Goal: Task Accomplishment & Management: Manage account settings

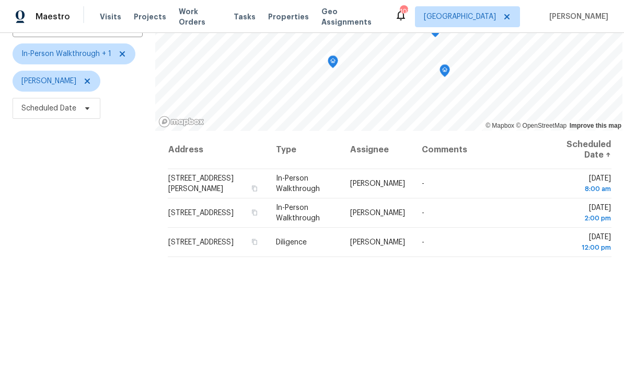
scroll to position [92, 0]
click at [95, 160] on div "Filters Reset ​ In-Person Walkthrough + 1 Mirsad Srna Scheduled Date" at bounding box center [77, 203] width 155 height 460
copy span "125 Misty Lea Dr, Dallas, GA 30132"
click at [94, 185] on div "Filters Reset ​ In-Person Walkthrough + 1 Mirsad Srna Scheduled Date" at bounding box center [77, 203] width 155 height 460
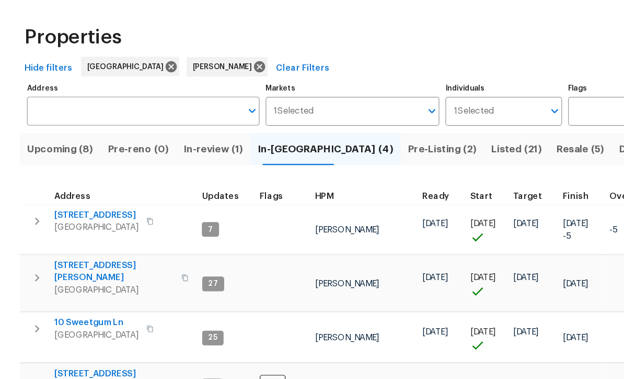
scroll to position [7, 0]
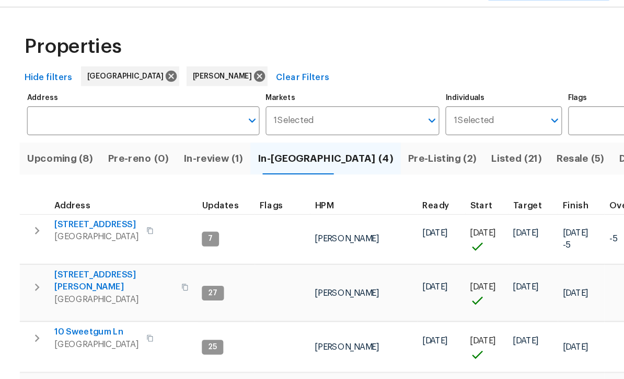
click at [87, 212] on span "177 Grandview Ln" at bounding box center [82, 217] width 72 height 10
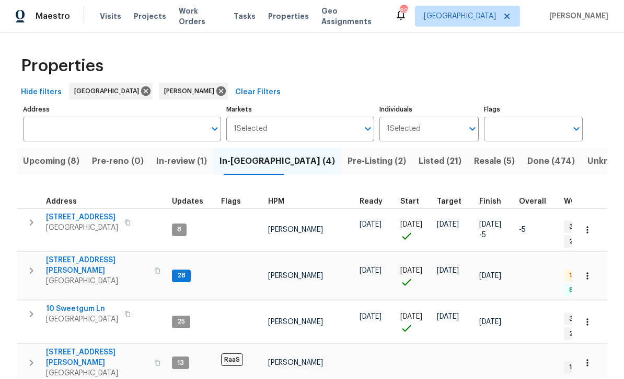
click at [592, 225] on icon "button" at bounding box center [588, 230] width 10 height 10
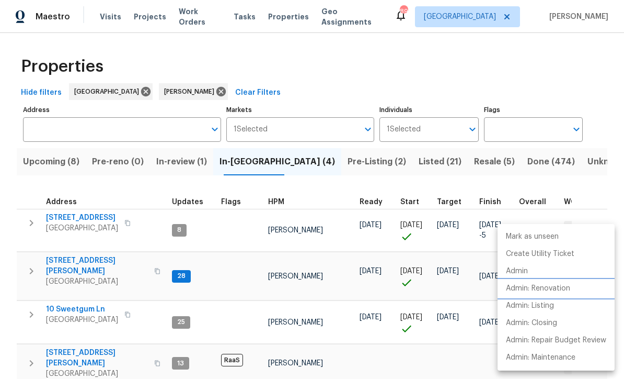
click at [565, 291] on p "Admin: Renovation" at bounding box center [538, 288] width 64 height 11
click at [316, 156] on div at bounding box center [312, 189] width 624 height 379
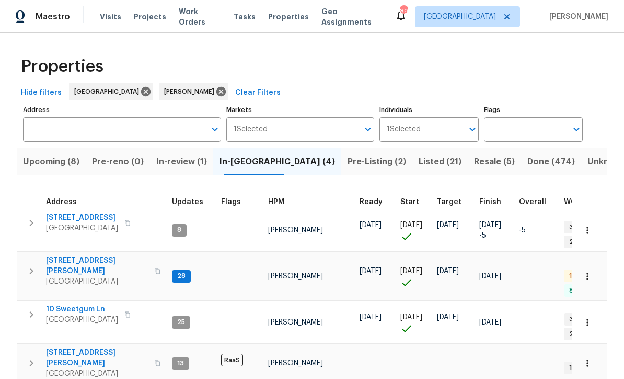
click at [348, 154] on span "Pre-Listing (2)" at bounding box center [377, 161] width 59 height 15
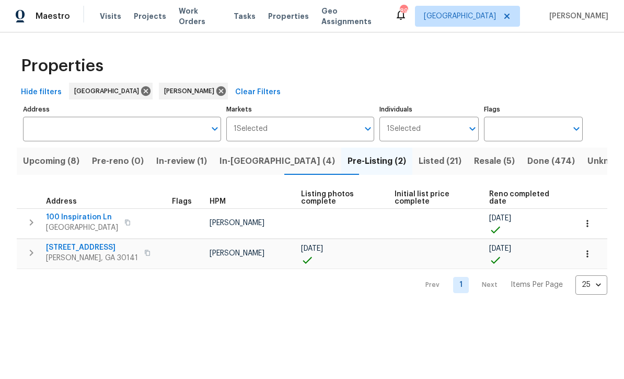
click at [71, 221] on span "100 Inspiration Ln" at bounding box center [82, 217] width 72 height 10
click at [419, 161] on span "Listed (21)" at bounding box center [440, 161] width 43 height 15
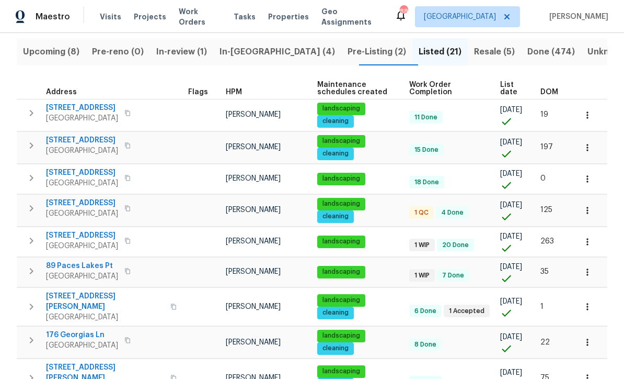
scroll to position [110, 0]
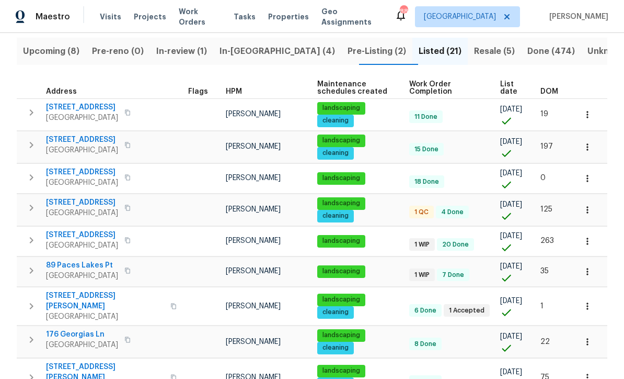
click at [63, 200] on span "200 Pine Trl" at bounding box center [82, 202] width 72 height 10
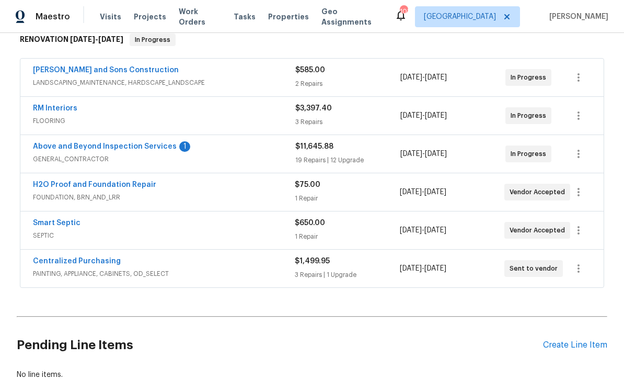
scroll to position [184, 0]
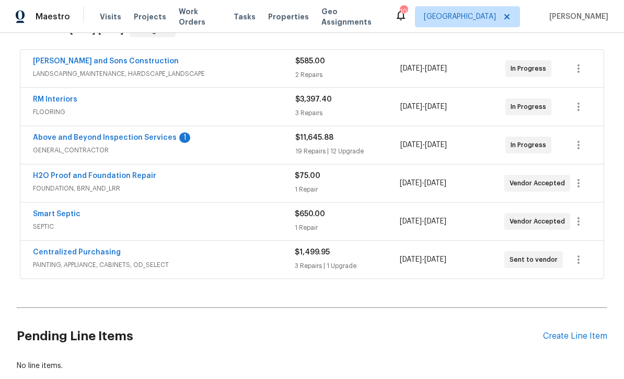
click at [96, 140] on link "Above and Beyond Inspection Services" at bounding box center [105, 137] width 144 height 7
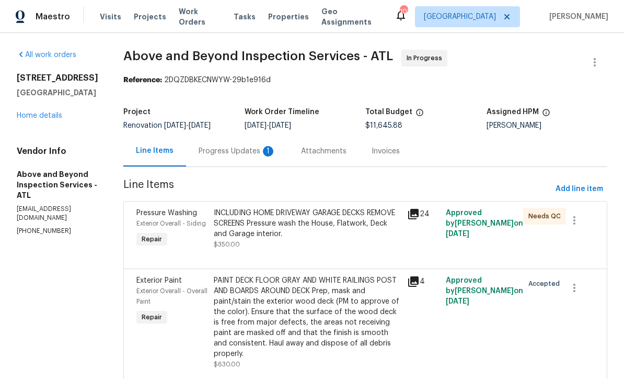
click at [258, 156] on div "Progress Updates 1" at bounding box center [237, 151] width 77 height 10
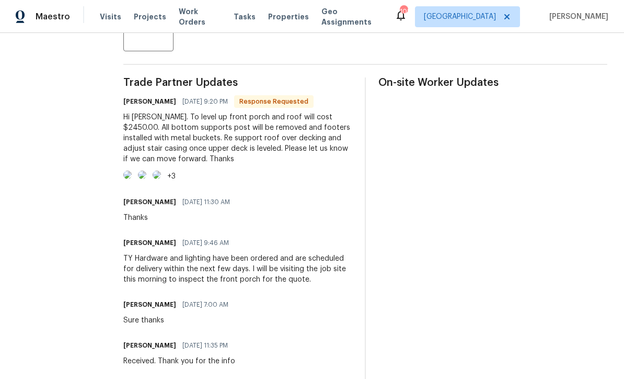
scroll to position [313, 0]
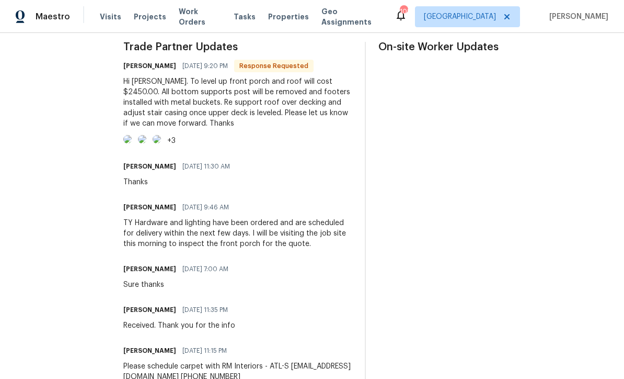
click at [132, 143] on img at bounding box center [127, 139] width 8 height 8
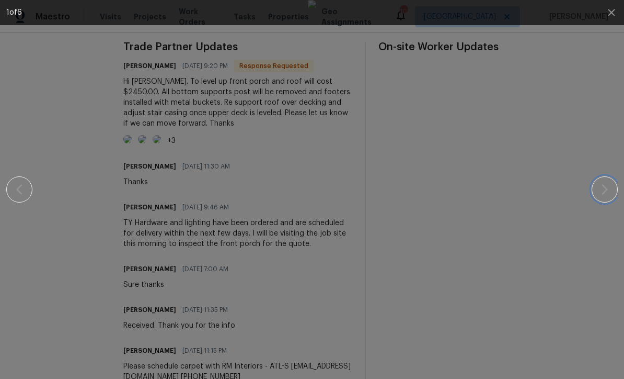
click at [605, 193] on icon "button" at bounding box center [605, 189] width 13 height 13
click at [606, 192] on icon "button" at bounding box center [605, 189] width 6 height 10
click at [607, 194] on icon "button" at bounding box center [605, 189] width 13 height 13
click at [611, 14] on icon "button" at bounding box center [611, 12] width 7 height 7
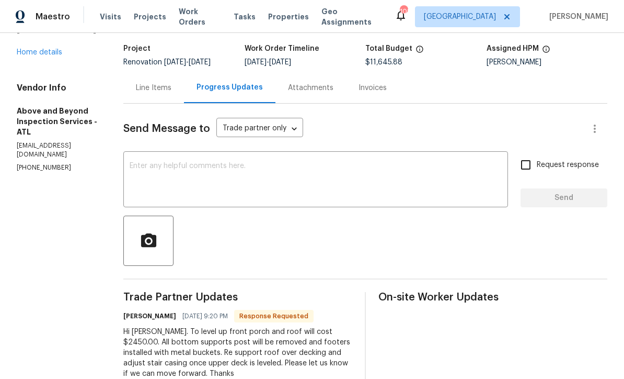
scroll to position [53, 0]
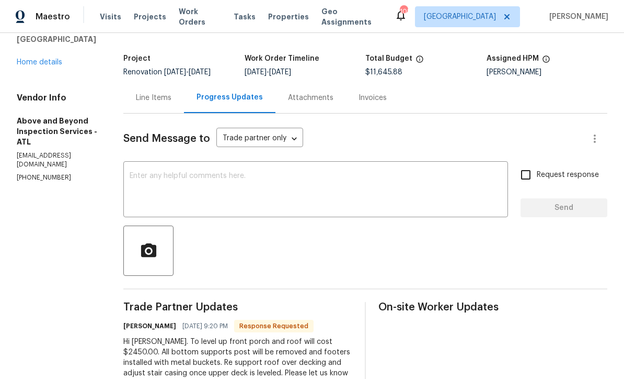
click at [33, 59] on link "Home details" at bounding box center [40, 62] width 46 height 7
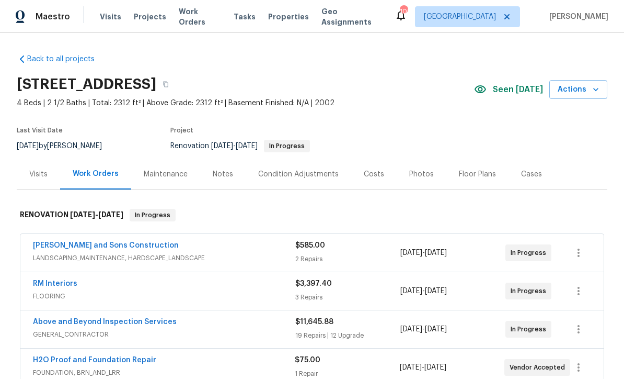
click at [368, 174] on div "Costs" at bounding box center [374, 174] width 20 height 10
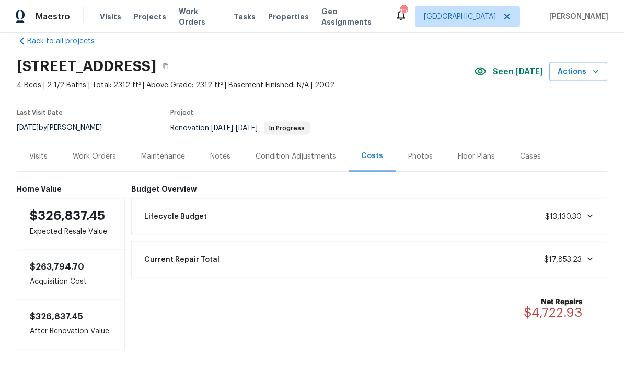
scroll to position [29, 0]
click at [89, 151] on div "Work Orders" at bounding box center [94, 156] width 43 height 10
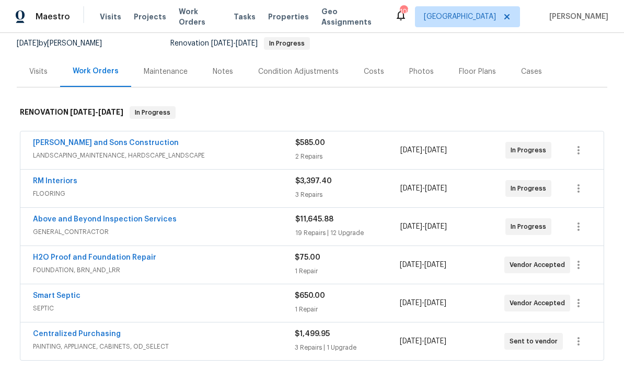
scroll to position [103, 0]
click at [96, 253] on link "H2O Proof and Foundation Repair" at bounding box center [94, 256] width 123 height 7
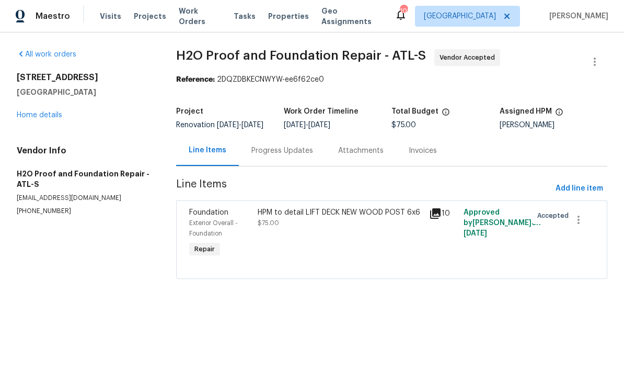
click at [258, 156] on div "Progress Updates" at bounding box center [283, 151] width 62 height 10
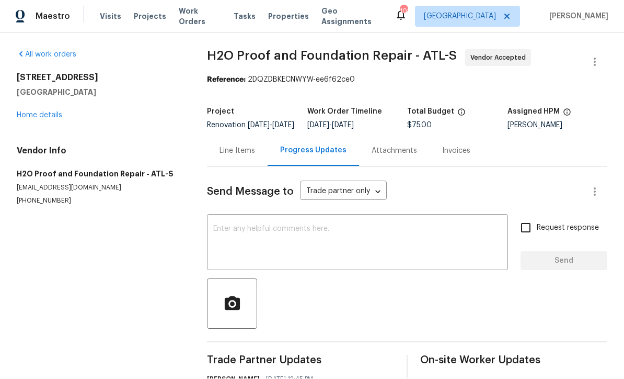
click at [37, 112] on link "Home details" at bounding box center [40, 115] width 46 height 7
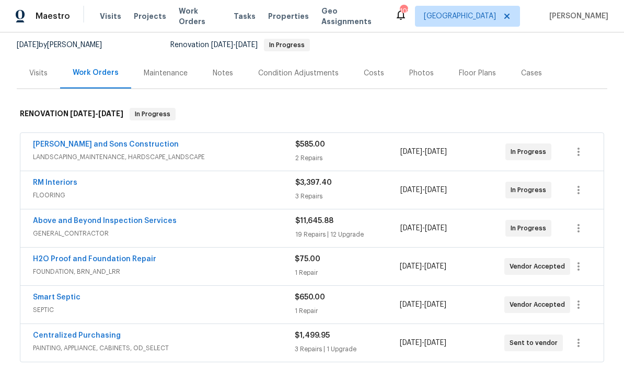
scroll to position [105, 0]
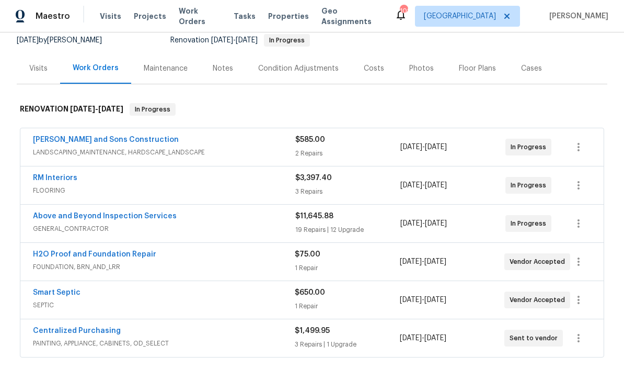
click at [55, 175] on link "RM Interiors" at bounding box center [55, 178] width 44 height 7
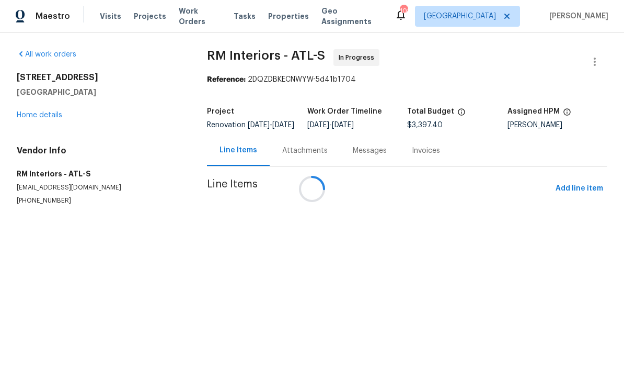
scroll to position [1, 0]
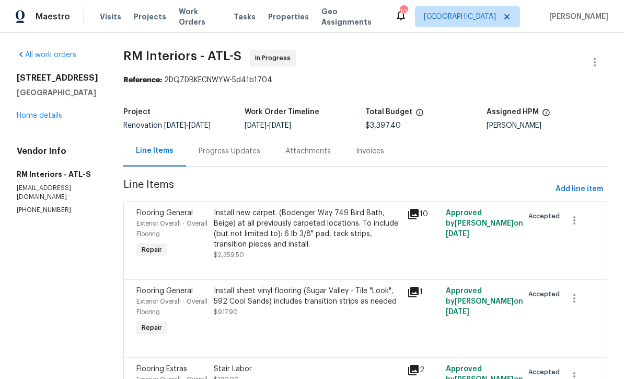
click at [212, 149] on div "Progress Updates" at bounding box center [230, 151] width 62 height 10
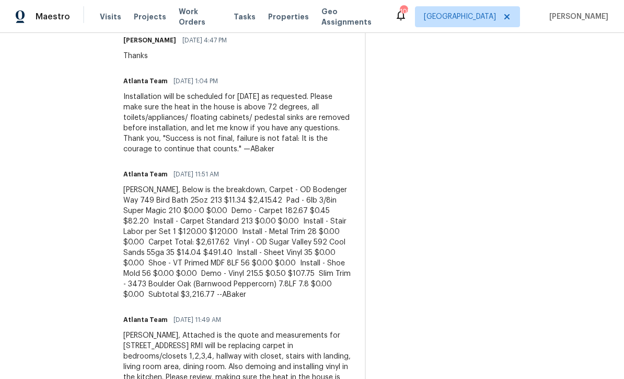
scroll to position [339, 0]
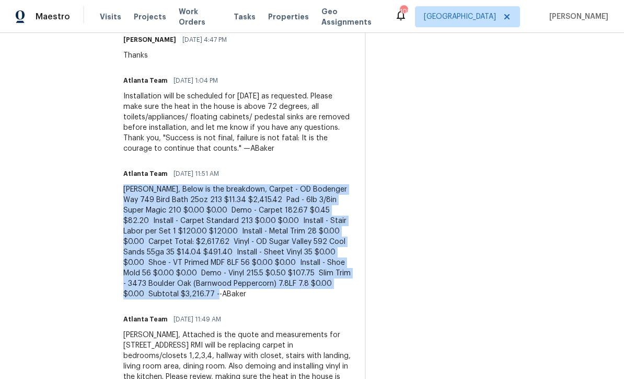
copy div "Mirsad, Below is the breakdown, Carpet - OD Bodenger Way 749 Bird Bath 25oz 213…"
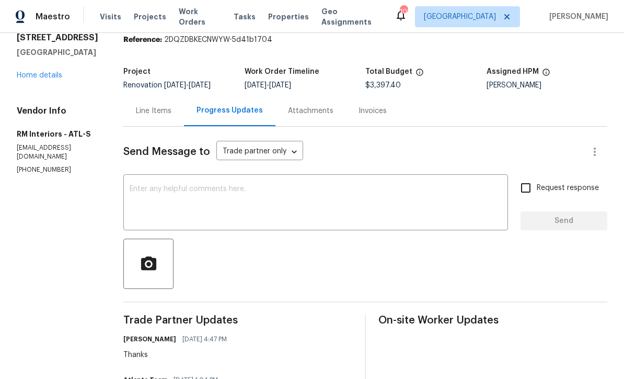
scroll to position [28, 0]
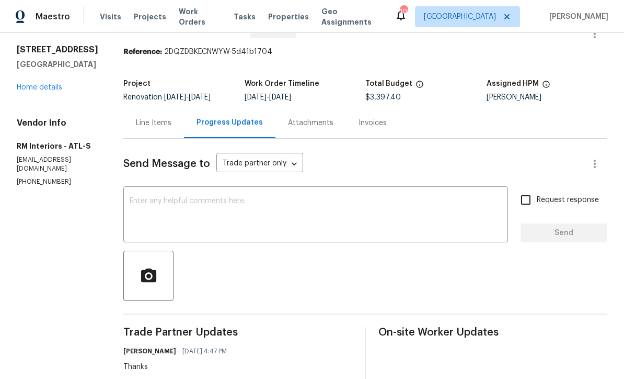
click at [140, 120] on div "Line Items" at bounding box center [154, 123] width 36 height 10
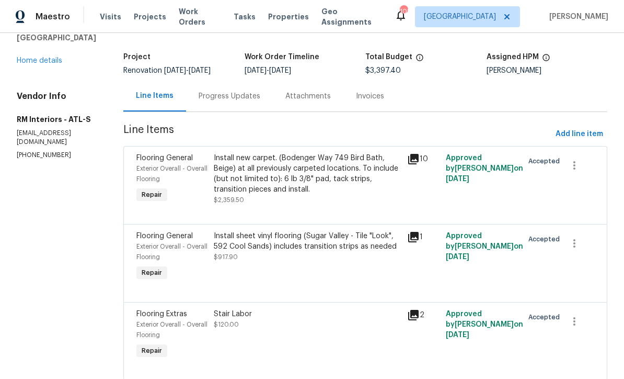
scroll to position [54, 0]
click at [217, 100] on div "Progress Updates" at bounding box center [230, 97] width 62 height 10
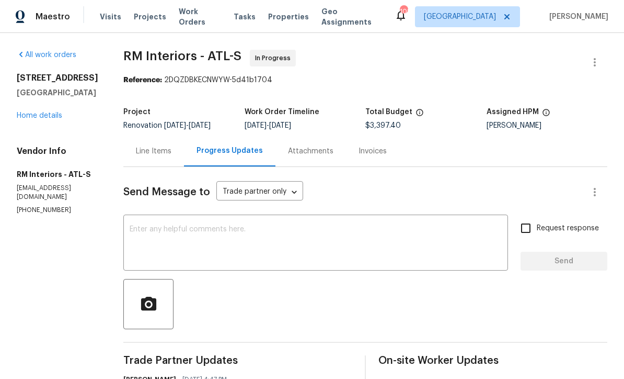
click at [142, 149] on div "Line Items" at bounding box center [154, 151] width 36 height 10
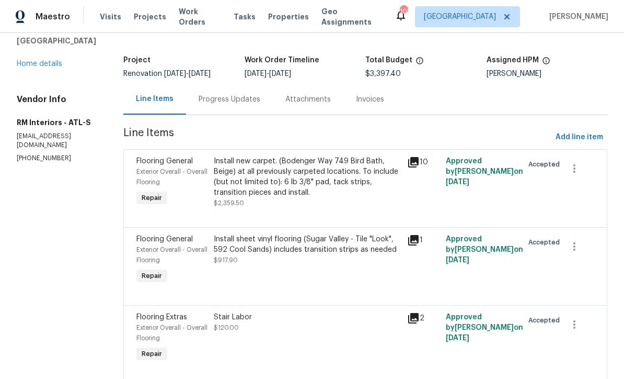
scroll to position [53, 0]
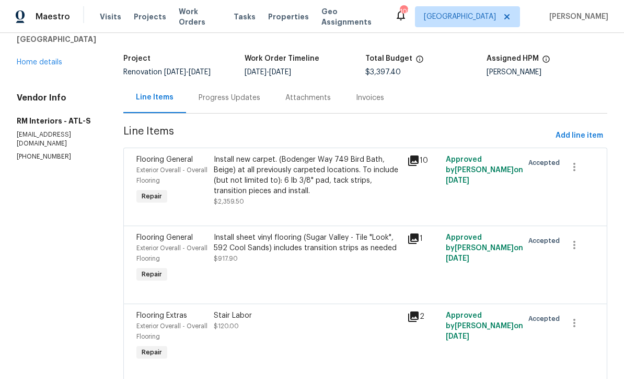
click at [243, 175] on div "Install new carpet. (Bodenger Way 749 Bird Bath, Beige) at all previously carpe…" at bounding box center [307, 175] width 187 height 42
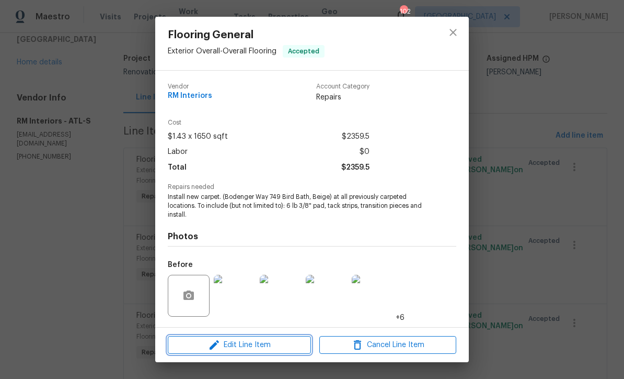
click at [234, 348] on span "Edit Line Item" at bounding box center [239, 344] width 137 height 13
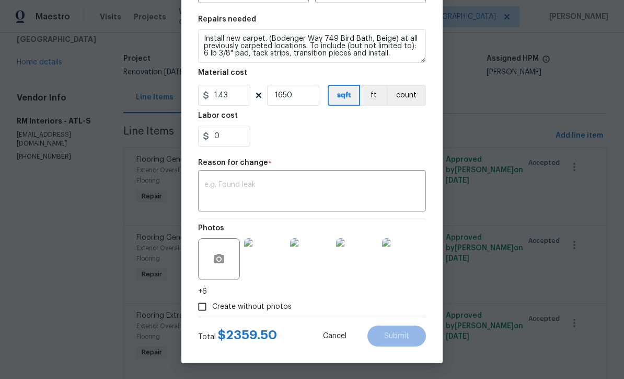
scroll to position [149, 0]
click at [209, 182] on textarea at bounding box center [311, 192] width 215 height 22
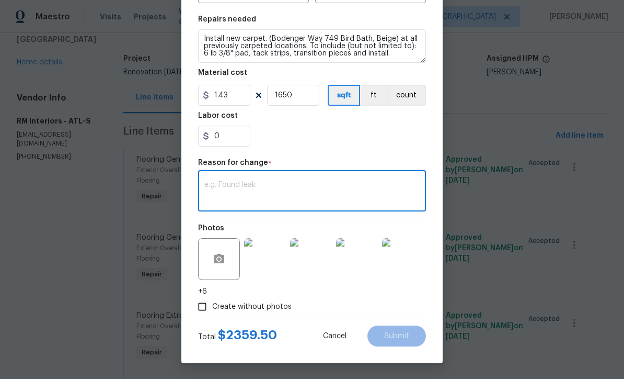
scroll to position [0, 0]
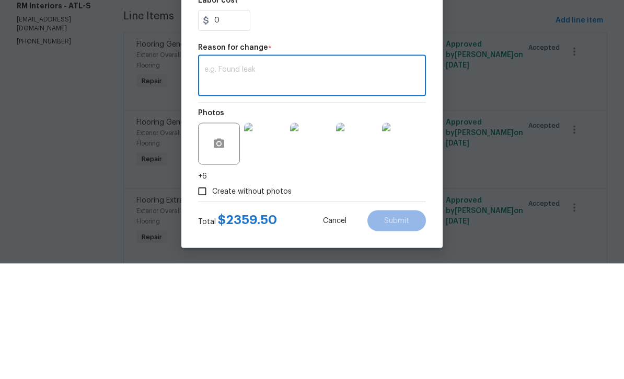
click at [212, 181] on textarea at bounding box center [311, 192] width 215 height 22
paste textarea "Mirsad, Below is the breakdown, Carpet - OD Bodenger Way 749 Bird Bath 25oz 213…"
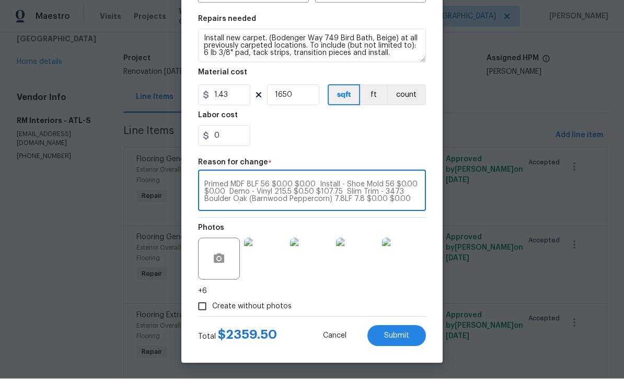
scroll to position [149, 0]
type textarea "Mirsad, Below is the breakdown, Carpet - OD Bodenger Way 749 Bird Bath 25oz 213…"
click at [298, 100] on input "1650" at bounding box center [293, 95] width 52 height 21
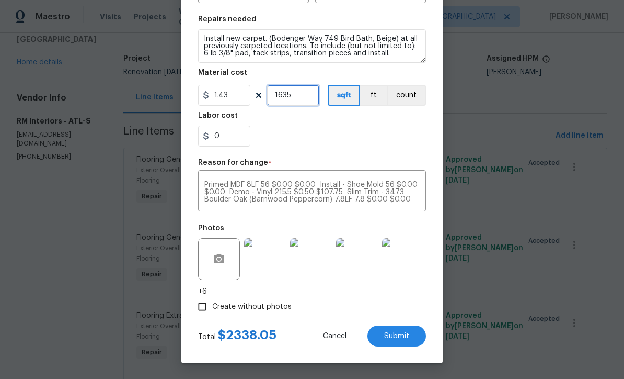
click at [298, 101] on input "1635" at bounding box center [293, 95] width 52 height 21
click at [298, 98] on input "1580" at bounding box center [293, 95] width 52 height 21
click at [297, 97] on input "1550" at bounding box center [293, 95] width 52 height 21
click at [311, 135] on div "0" at bounding box center [312, 136] width 228 height 21
click at [296, 99] on input "1520" at bounding box center [293, 95] width 52 height 21
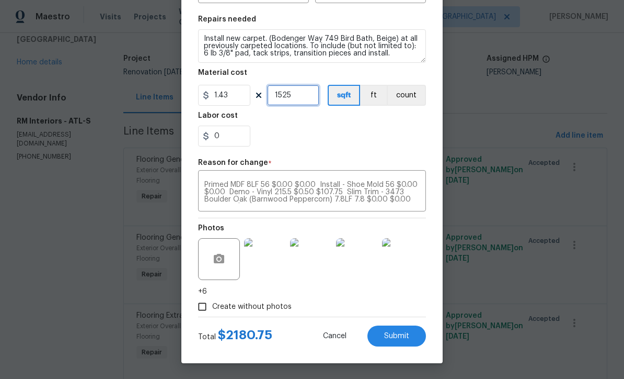
click at [297, 99] on input "1525" at bounding box center [293, 95] width 52 height 21
click at [298, 97] on input "1524" at bounding box center [293, 95] width 52 height 21
click at [399, 329] on button "Submit" at bounding box center [397, 335] width 59 height 21
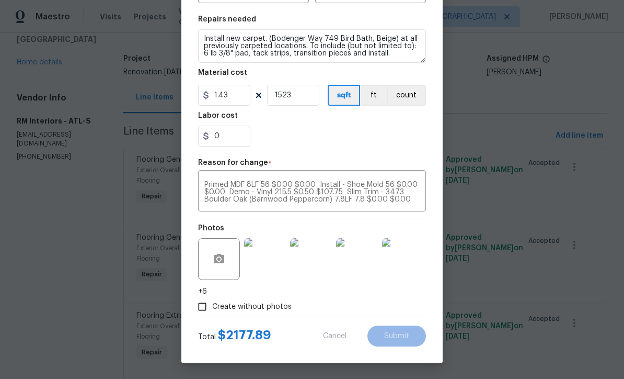
type input "1650"
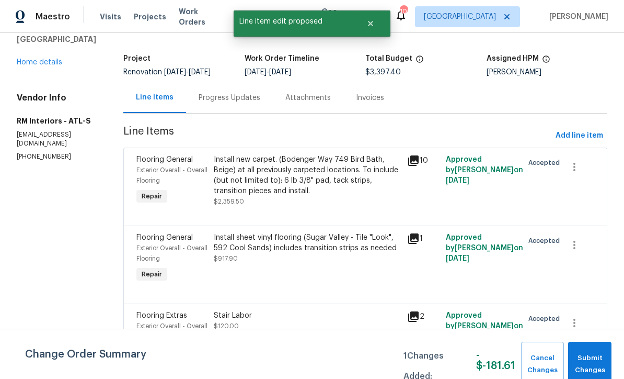
scroll to position [0, 0]
click at [590, 357] on span "Submit Changes" at bounding box center [590, 364] width 33 height 24
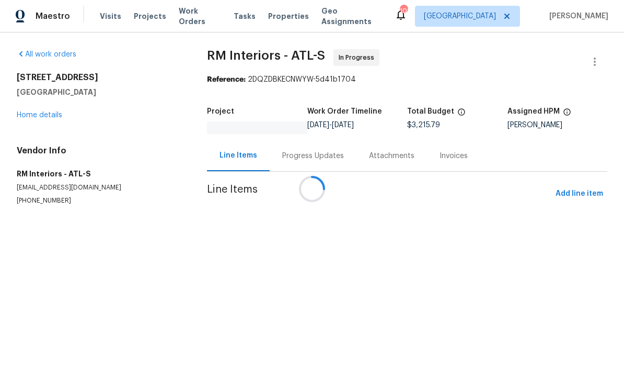
scroll to position [1, 0]
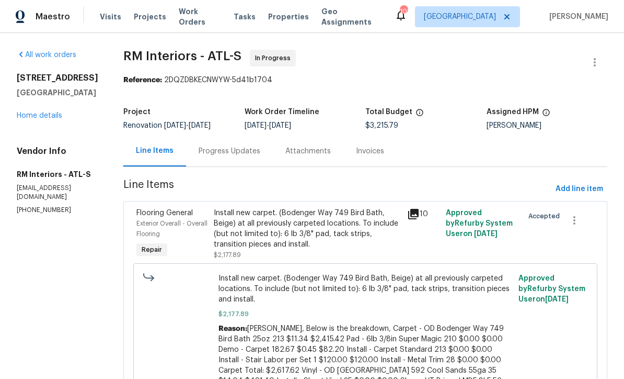
click at [213, 154] on div "Progress Updates" at bounding box center [230, 151] width 62 height 10
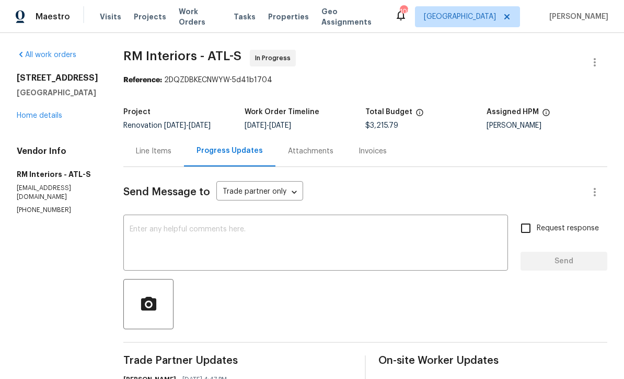
click at [145, 152] on div "Line Items" at bounding box center [154, 151] width 36 height 10
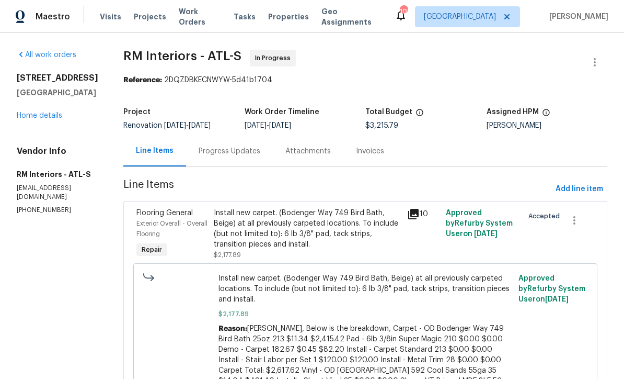
click at [39, 119] on link "Home details" at bounding box center [40, 115] width 46 height 7
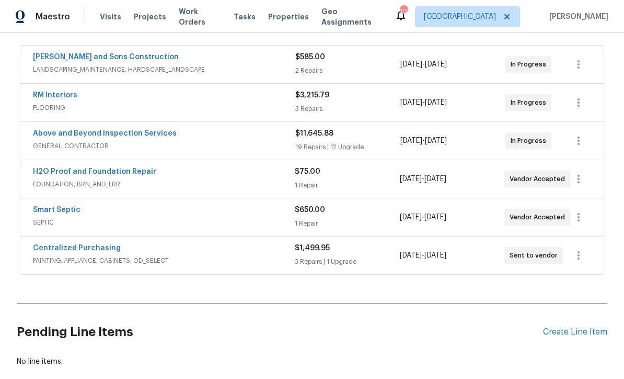
scroll to position [198, 0]
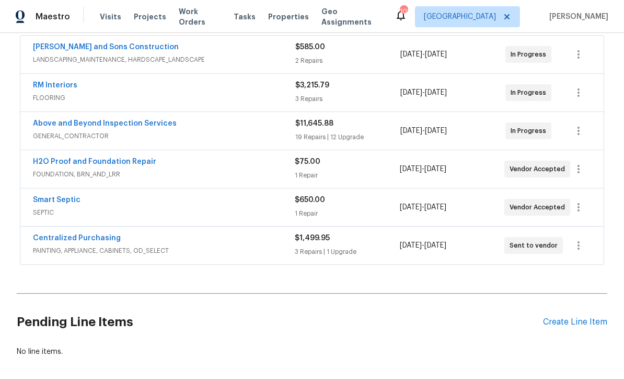
click at [92, 120] on link "Above and Beyond Inspection Services" at bounding box center [105, 123] width 144 height 7
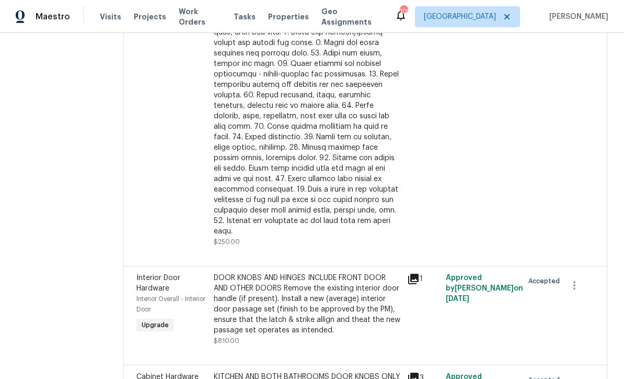
scroll to position [1994, 0]
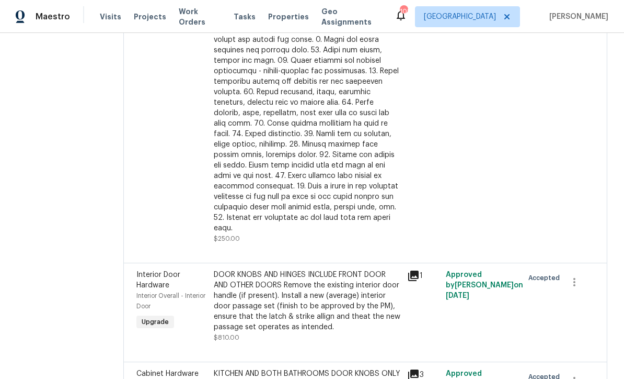
click at [303, 233] on div at bounding box center [307, 92] width 187 height 282
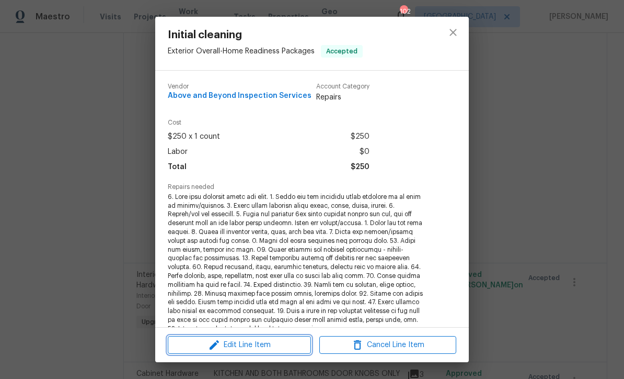
click at [228, 346] on span "Edit Line Item" at bounding box center [239, 344] width 137 height 13
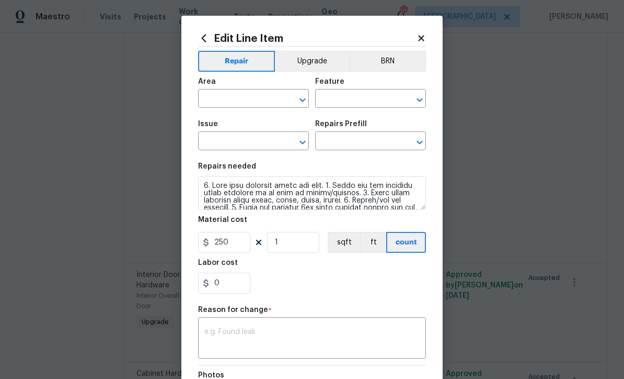
type input "Exterior Overall"
type input "Home Readiness Packages"
type input "Initial cleaning"
type input "Initial cleaning $250.00"
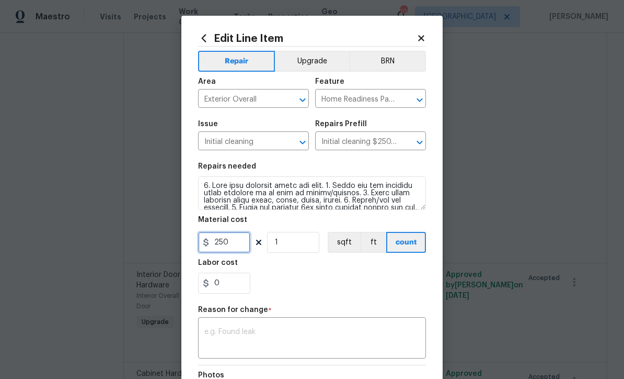
click at [234, 249] on input "250" at bounding box center [224, 242] width 52 height 21
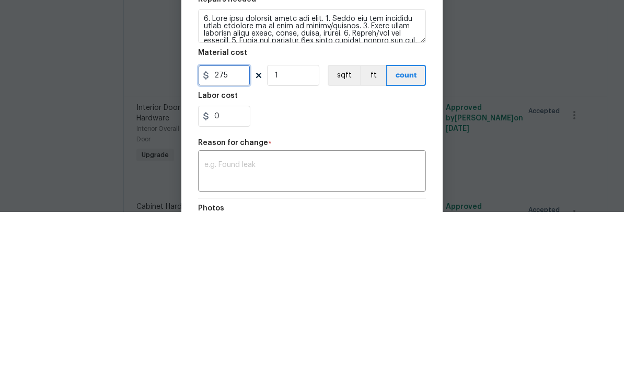
type input "275"
click at [300, 272] on div "0" at bounding box center [312, 282] width 228 height 21
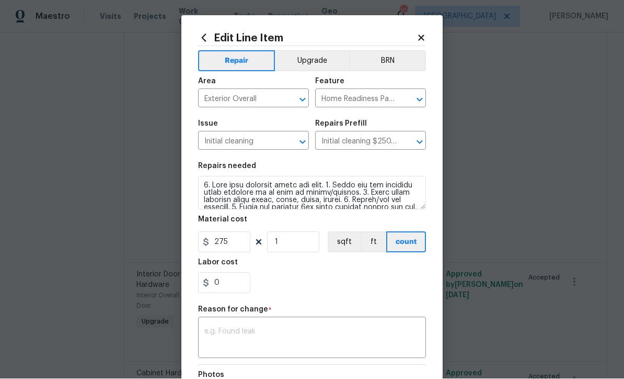
click at [206, 331] on textarea at bounding box center [311, 339] width 215 height 22
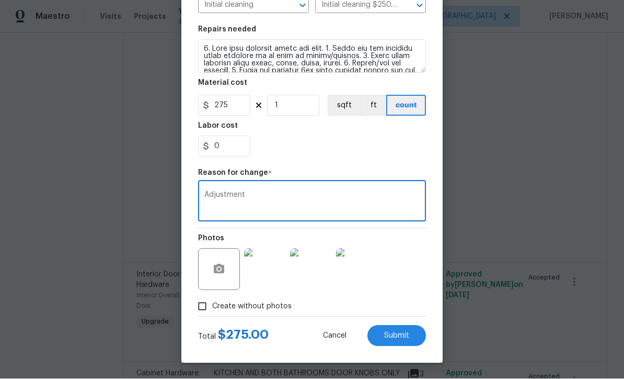
scroll to position [139, 0]
type textarea "Adjustment"
click at [399, 337] on span "Submit" at bounding box center [396, 336] width 25 height 8
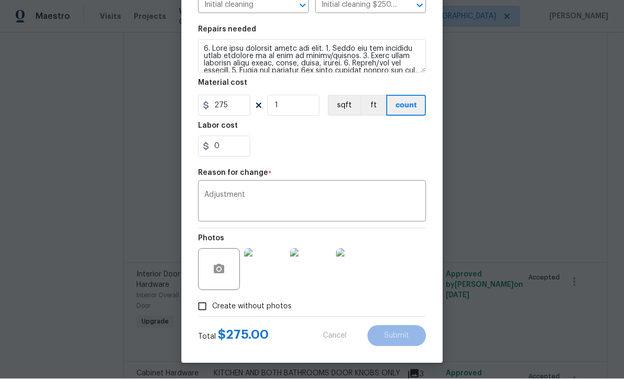
type input "250"
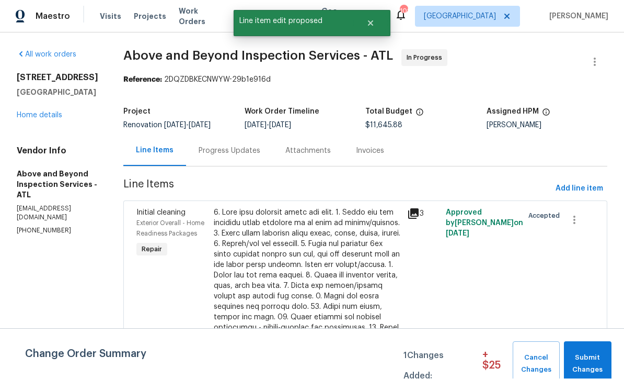
scroll to position [1, 0]
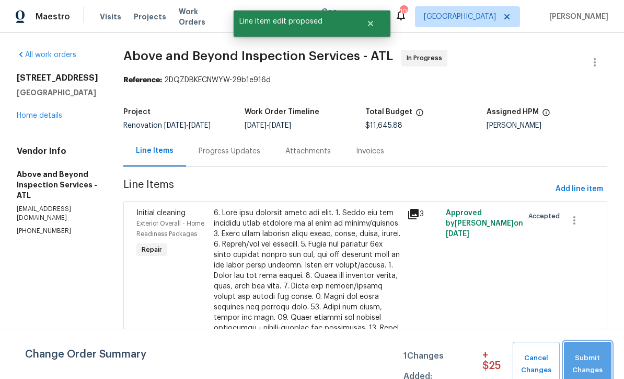
click at [585, 355] on span "Submit Changes" at bounding box center [588, 364] width 37 height 24
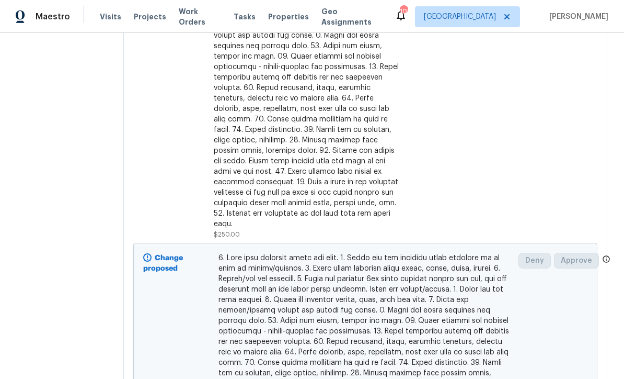
scroll to position [236, 0]
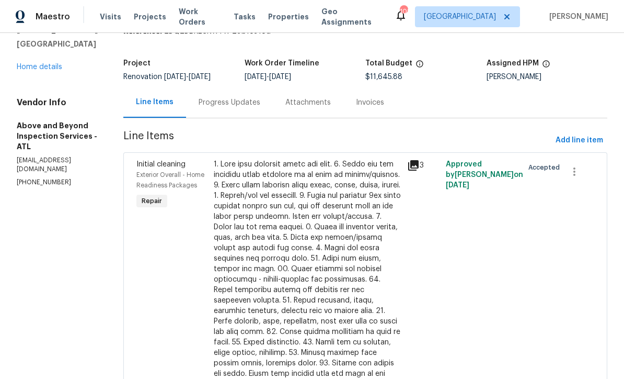
scroll to position [47, 0]
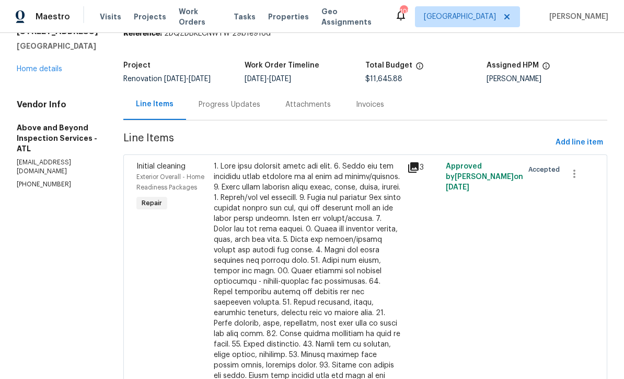
click at [256, 110] on div "Progress Updates" at bounding box center [230, 104] width 62 height 10
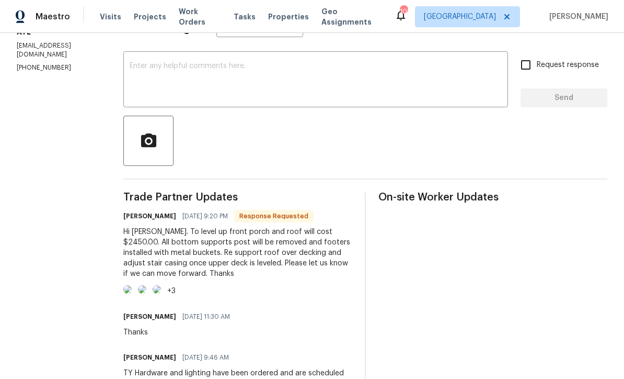
scroll to position [149, 0]
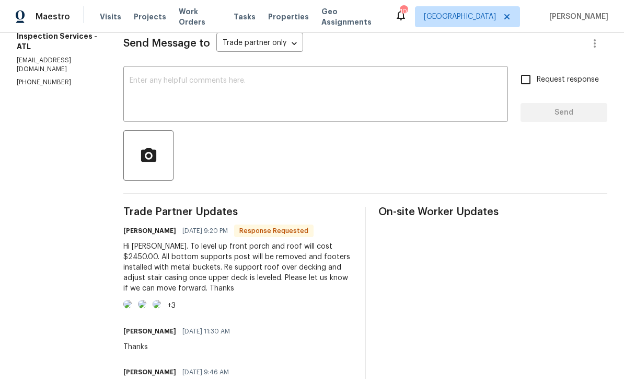
click at [174, 89] on textarea at bounding box center [316, 95] width 372 height 37
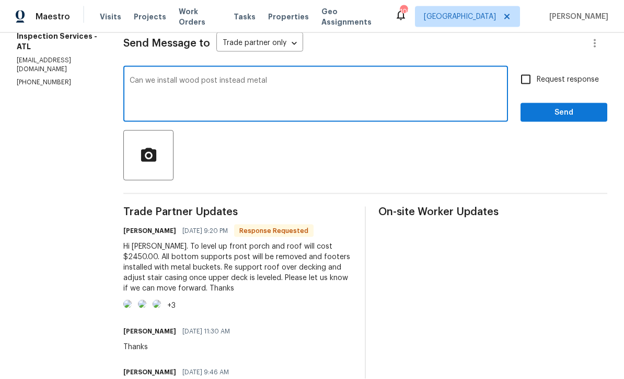
type textarea "Can we install wood post instead metal"
click at [525, 82] on input "Request response" at bounding box center [526, 80] width 22 height 22
checkbox input "true"
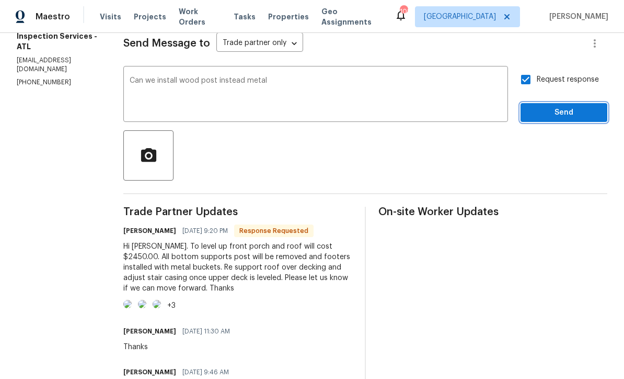
click at [551, 116] on span "Send" at bounding box center [564, 112] width 70 height 13
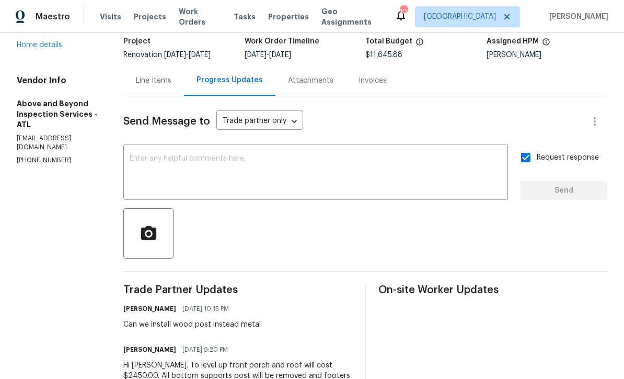
scroll to position [69, 0]
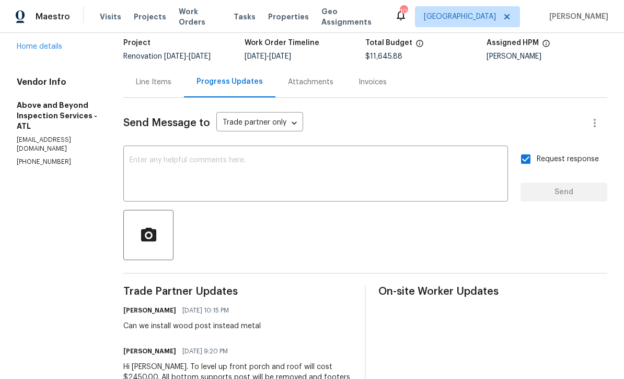
click at [172, 87] on div "Line Items" at bounding box center [154, 82] width 36 height 10
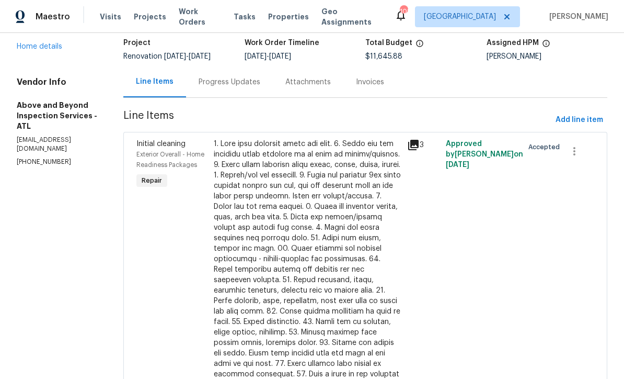
click at [29, 47] on link "Home details" at bounding box center [40, 46] width 46 height 7
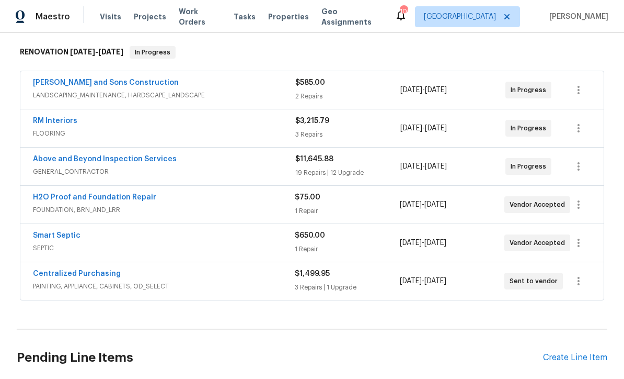
scroll to position [212, 0]
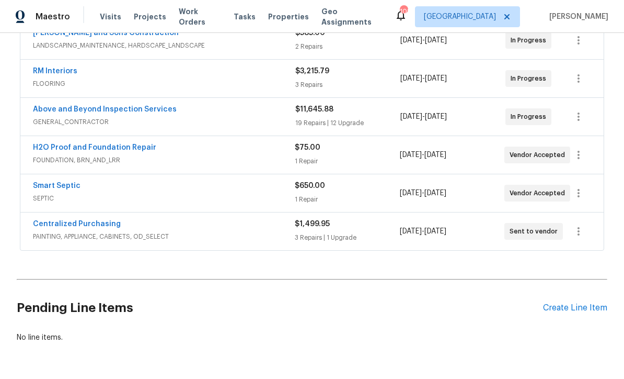
click at [83, 145] on link "H2O Proof and Foundation Repair" at bounding box center [94, 147] width 123 height 7
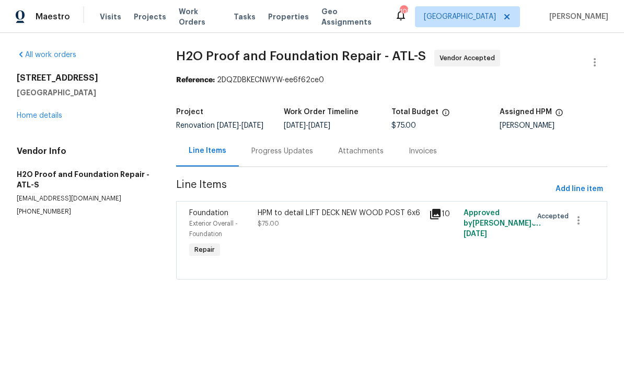
click at [337, 229] on div "HPM to detail LIFT DECK NEW WOOD POST 6x6 $75.00" at bounding box center [340, 218] width 165 height 21
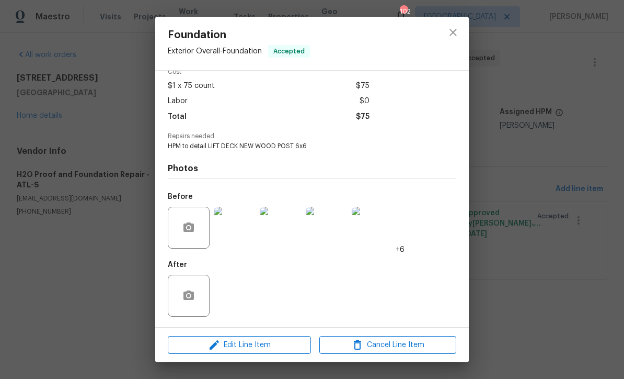
scroll to position [53, 0]
click at [242, 233] on img at bounding box center [235, 228] width 42 height 42
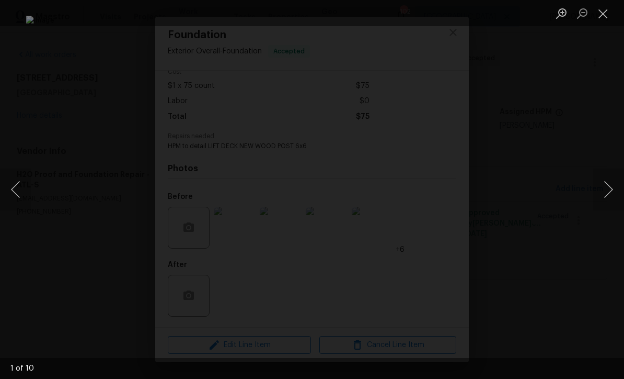
click at [611, 188] on button "Next image" at bounding box center [608, 189] width 31 height 42
click at [611, 190] on button "Next image" at bounding box center [608, 189] width 31 height 42
click at [611, 191] on button "Next image" at bounding box center [608, 189] width 31 height 42
click at [611, 189] on button "Next image" at bounding box center [608, 189] width 31 height 42
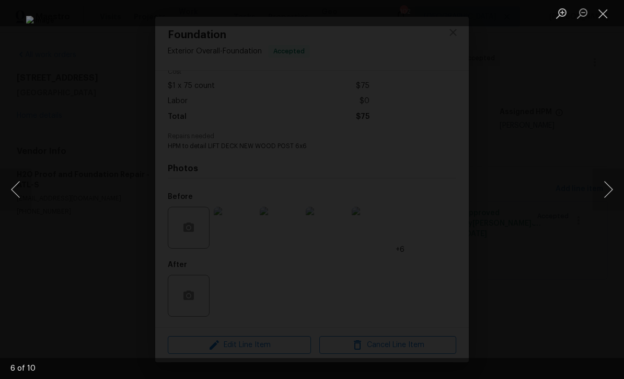
click at [611, 190] on button "Next image" at bounding box center [608, 189] width 31 height 42
click at [611, 187] on button "Next image" at bounding box center [608, 189] width 31 height 42
click at [610, 190] on button "Next image" at bounding box center [608, 189] width 31 height 42
click at [611, 192] on button "Next image" at bounding box center [608, 189] width 31 height 42
click at [602, 17] on button "Close lightbox" at bounding box center [603, 13] width 21 height 18
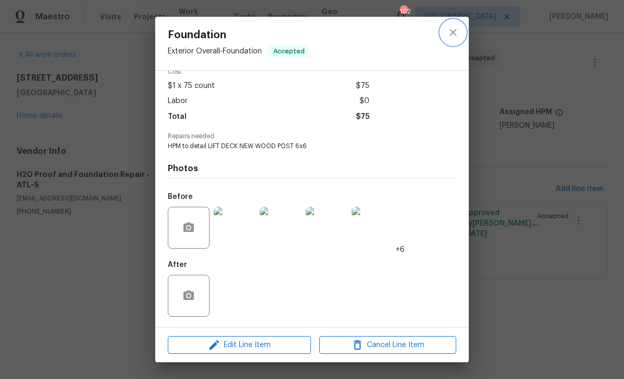
click at [452, 32] on icon "close" at bounding box center [453, 32] width 13 height 13
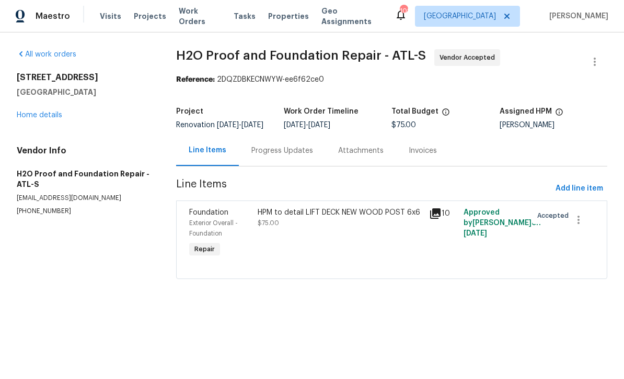
click at [32, 112] on link "Home details" at bounding box center [40, 115] width 46 height 7
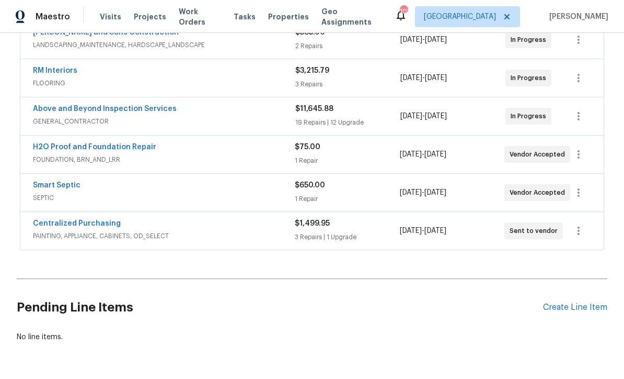
scroll to position [212, 0]
click at [52, 182] on link "Smart Septic" at bounding box center [57, 185] width 48 height 7
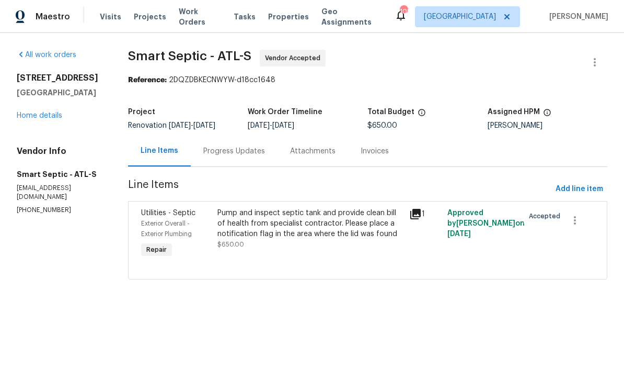
click at [216, 152] on div "Progress Updates" at bounding box center [234, 151] width 62 height 10
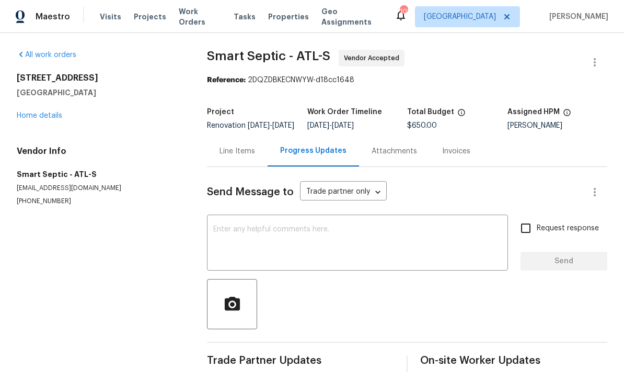
click at [213, 236] on textarea at bounding box center [357, 243] width 289 height 37
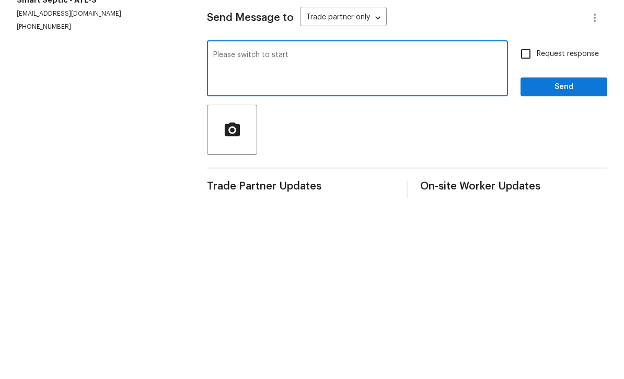
type textarea "Please switch to start"
click at [523, 217] on input "Request response" at bounding box center [526, 228] width 22 height 22
checkbox input "true"
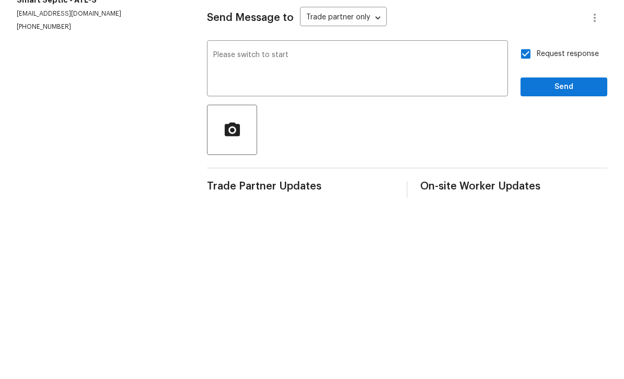
scroll to position [18, 0]
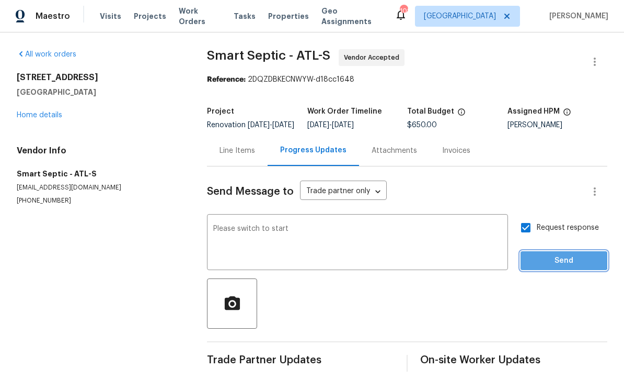
click at [552, 255] on span "Send" at bounding box center [564, 261] width 70 height 13
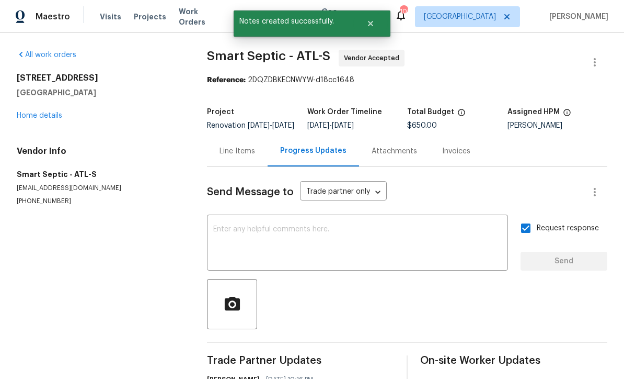
click at [35, 112] on link "Home details" at bounding box center [40, 115] width 46 height 7
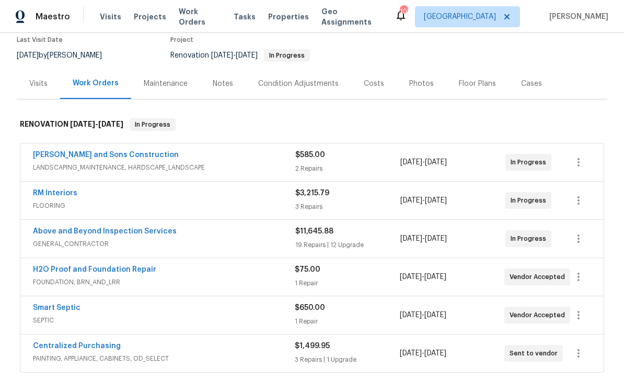
scroll to position [18, 0]
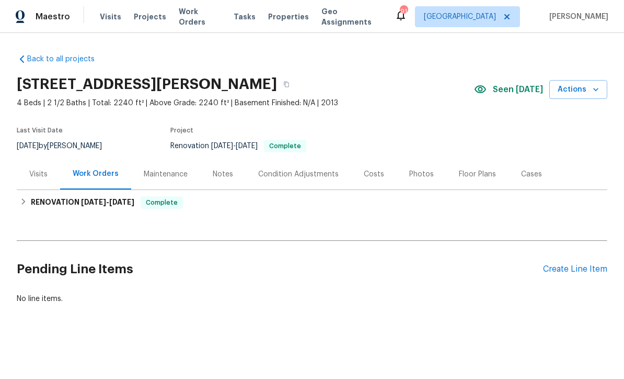
click at [213, 177] on div "Notes" at bounding box center [223, 174] width 20 height 10
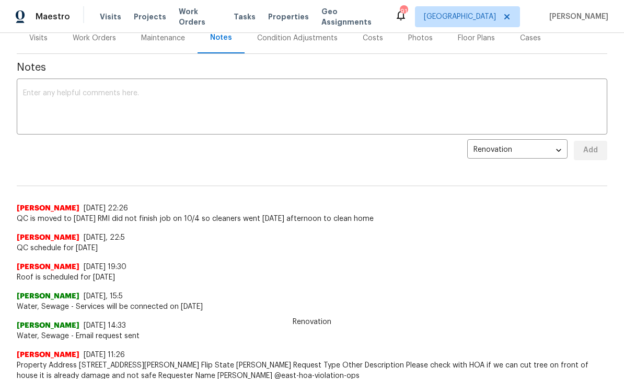
scroll to position [157, 0]
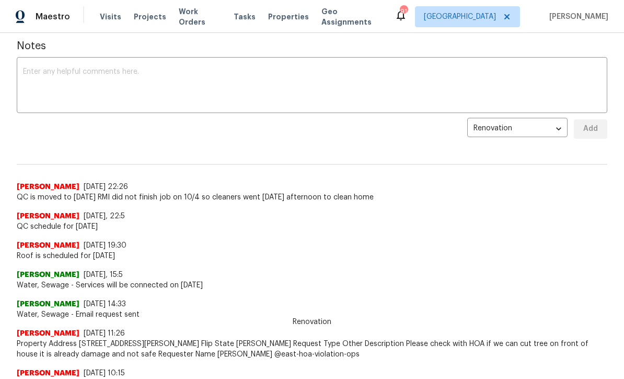
click at [29, 71] on textarea at bounding box center [312, 86] width 578 height 37
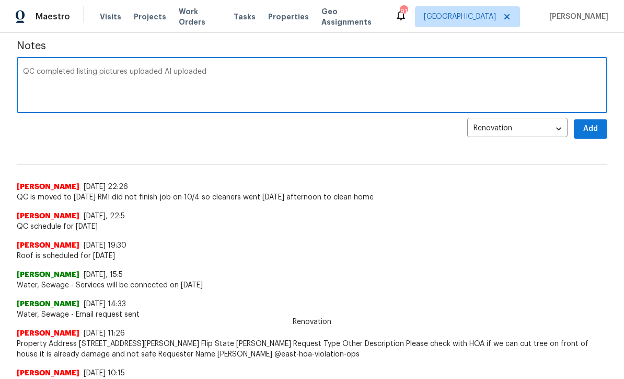
type textarea "QC completed listing pictures uploaded AI uploaded"
click at [594, 130] on span "Add" at bounding box center [591, 128] width 17 height 13
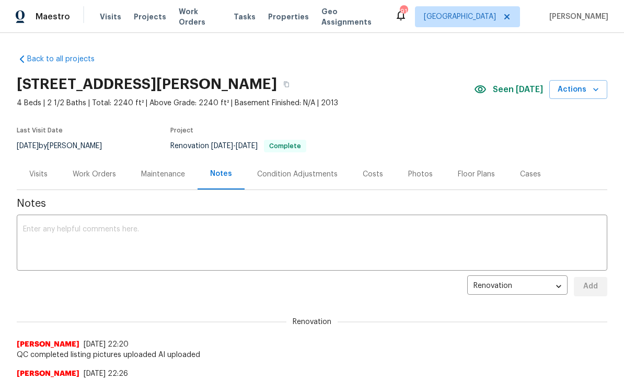
scroll to position [0, 0]
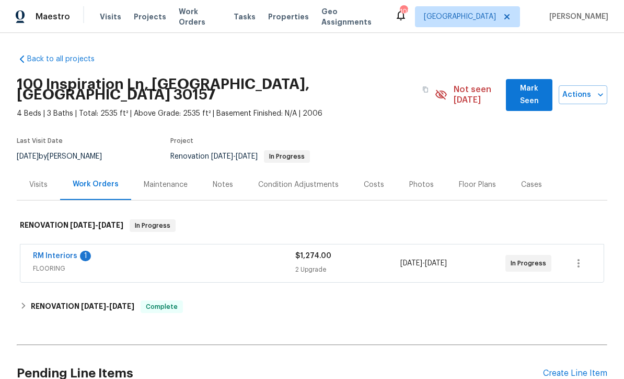
click at [50, 252] on link "RM Interiors" at bounding box center [55, 255] width 44 height 7
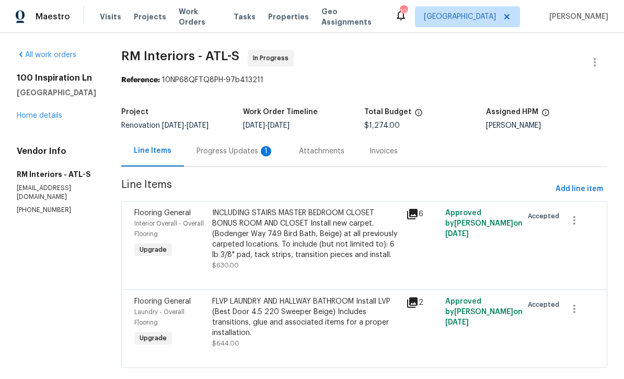
click at [209, 156] on div "Progress Updates 1" at bounding box center [235, 151] width 77 height 10
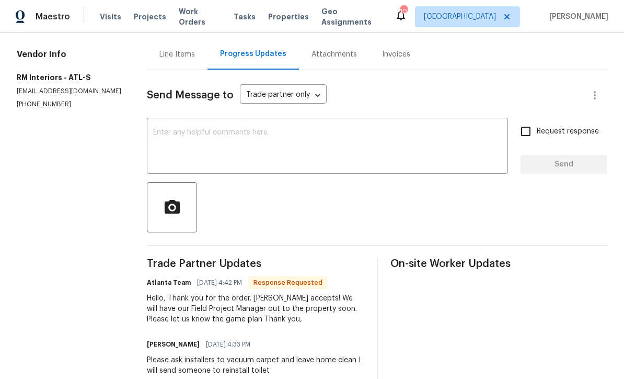
scroll to position [96, 0]
click at [167, 141] on textarea at bounding box center [327, 147] width 349 height 37
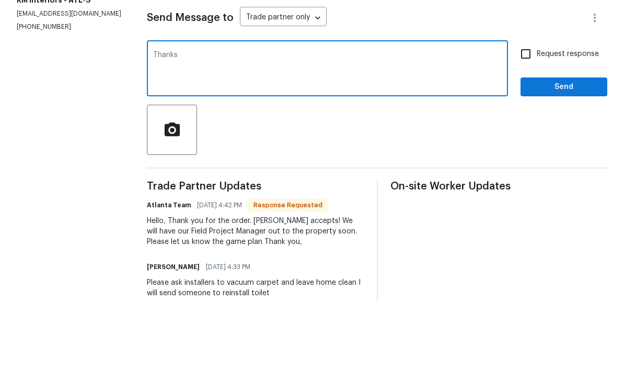
type textarea "Thanks"
click at [553, 158] on span "Send" at bounding box center [564, 164] width 70 height 13
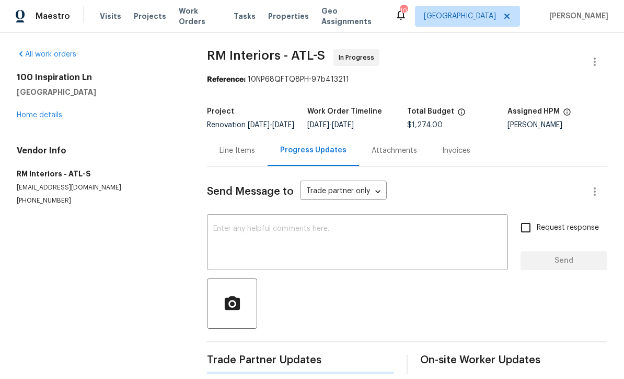
scroll to position [20, 0]
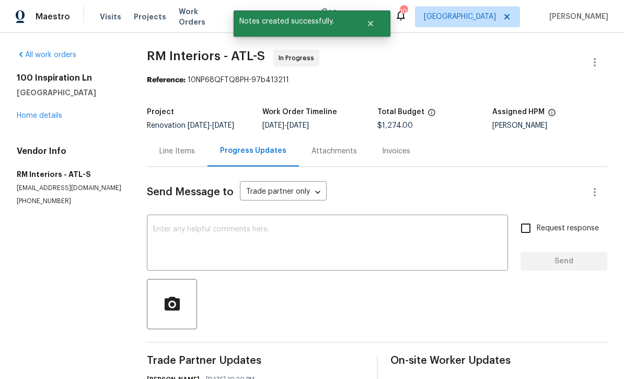
click at [35, 112] on link "Home details" at bounding box center [40, 115] width 46 height 7
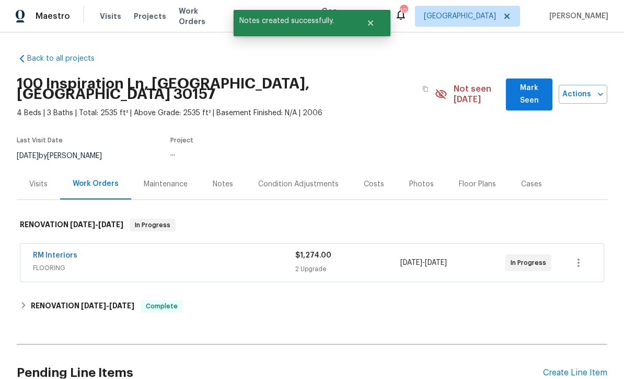
scroll to position [1, 0]
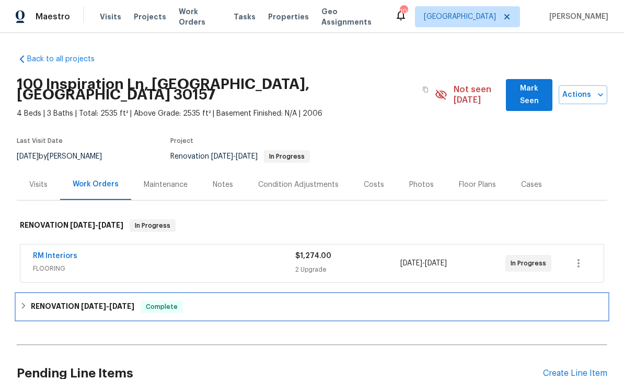
click at [78, 300] on h6 "RENOVATION 10/1/25 - 10/7/25" at bounding box center [83, 306] width 104 height 13
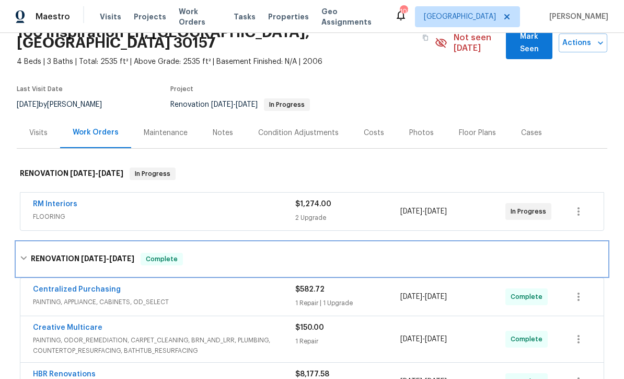
scroll to position [48, 0]
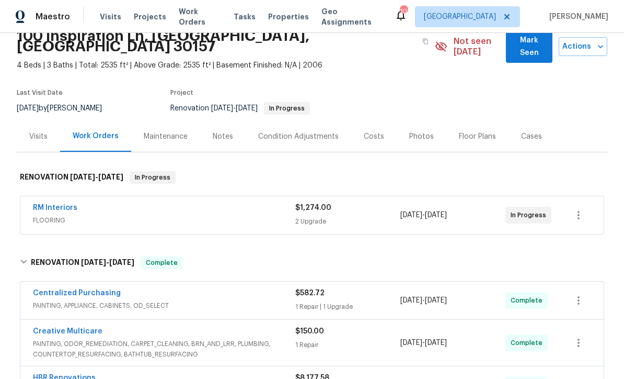
click at [369, 131] on div "Costs" at bounding box center [374, 136] width 20 height 10
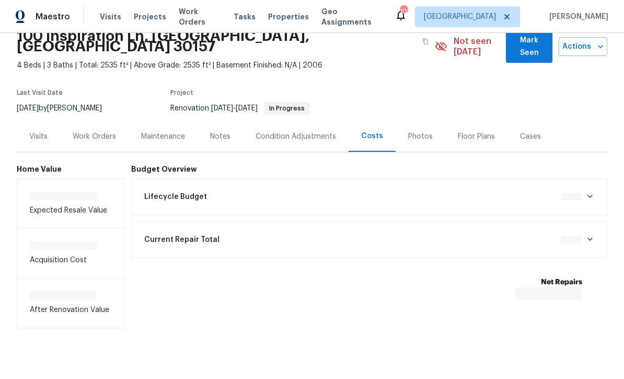
scroll to position [15, 0]
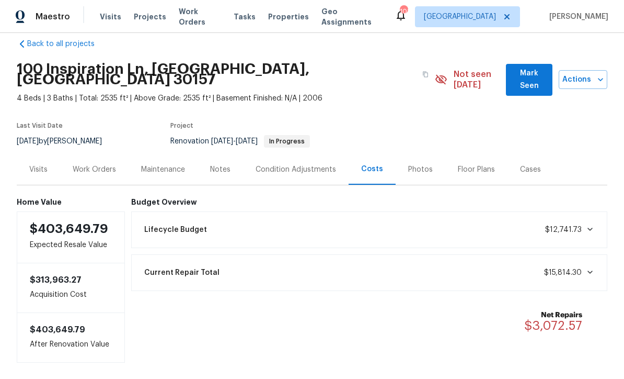
click at [210, 164] on div "Notes" at bounding box center [220, 169] width 20 height 10
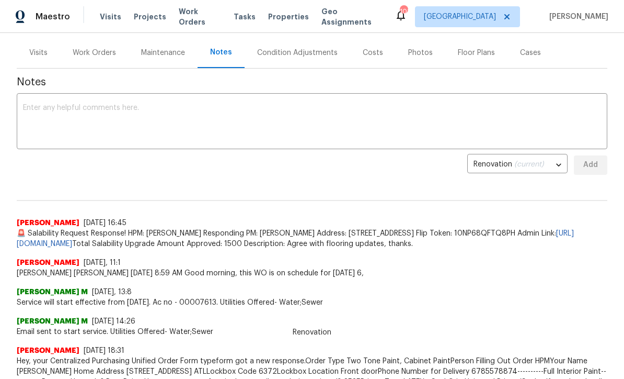
scroll to position [151, 0]
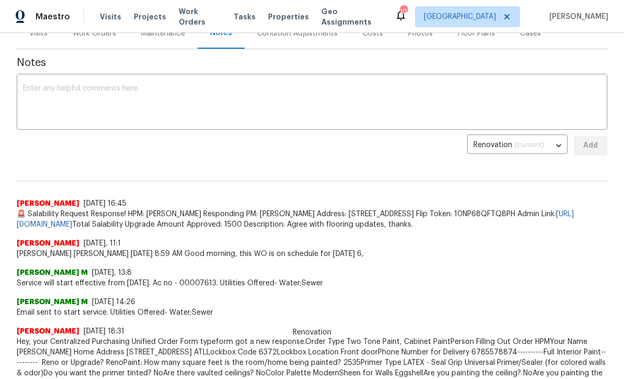
click at [29, 85] on textarea at bounding box center [312, 103] width 578 height 37
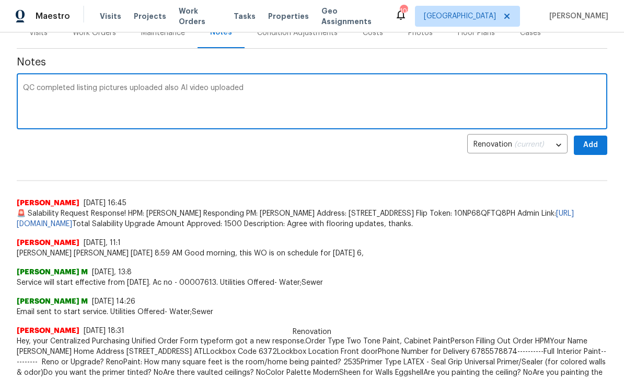
type textarea "QC completed listing pictures uploaded also AI video uploaded"
click at [590, 139] on span "Add" at bounding box center [591, 145] width 17 height 13
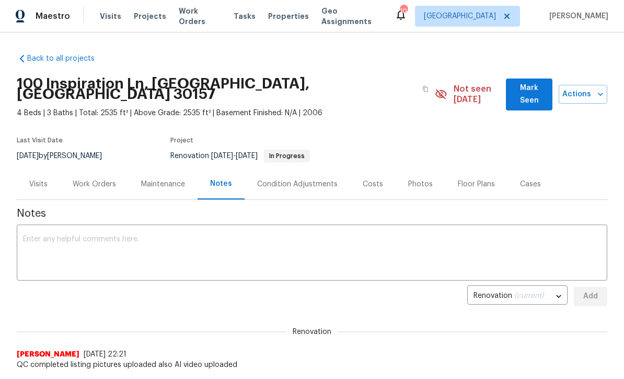
scroll to position [0, 0]
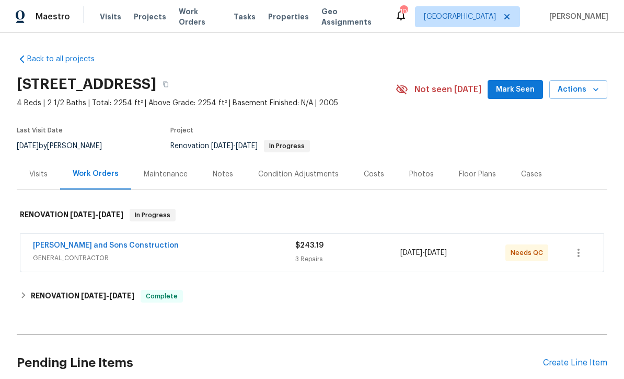
click at [70, 246] on link "[PERSON_NAME] and Sons Construction" at bounding box center [106, 245] width 146 height 7
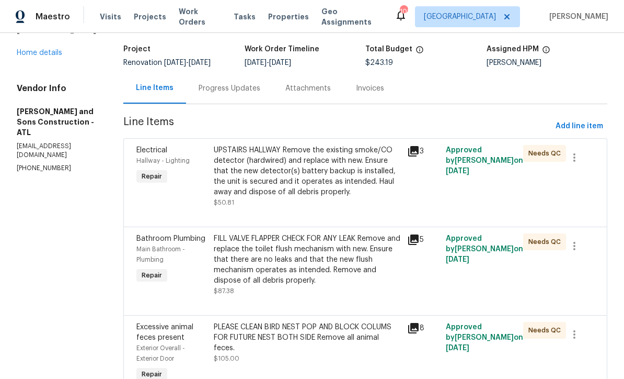
scroll to position [64, 0]
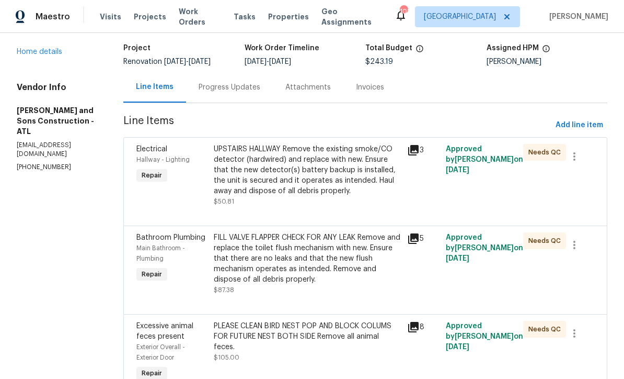
click at [269, 167] on div "UPSTAIRS HALLWAY Remove the existing smoke/CO detector (hardwired) and replace …" at bounding box center [307, 170] width 187 height 52
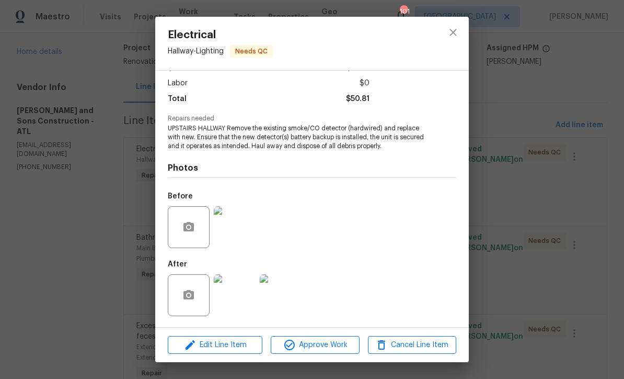
scroll to position [70, 0]
click at [217, 345] on span "Edit Line Item" at bounding box center [215, 344] width 88 height 13
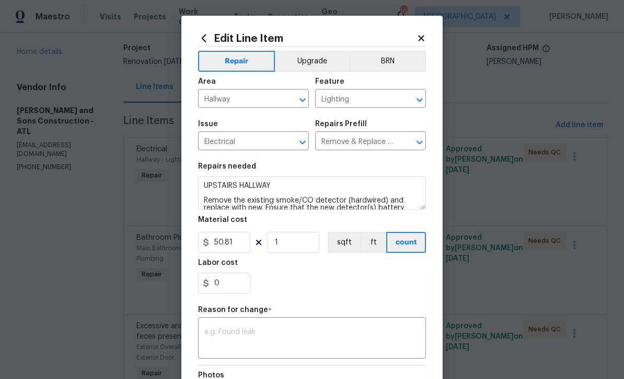
scroll to position [0, 0]
click at [420, 39] on icon at bounding box center [421, 38] width 6 height 6
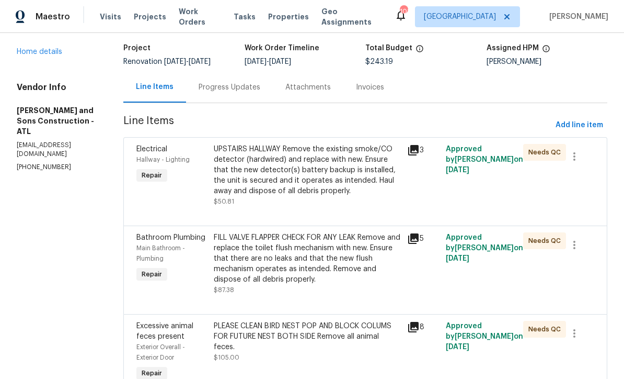
click at [278, 173] on div "UPSTAIRS HALLWAY Remove the existing smoke/CO detector (hardwired) and replace …" at bounding box center [307, 170] width 187 height 52
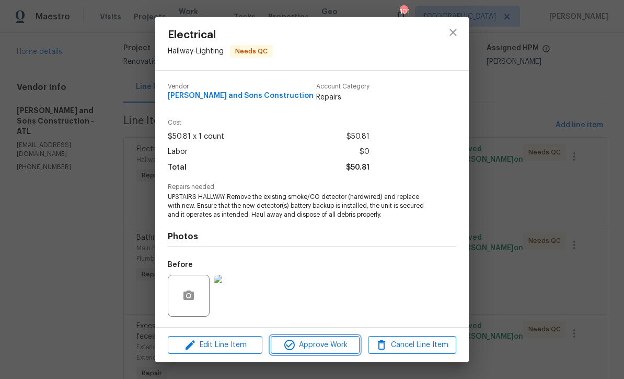
click at [319, 348] on span "Approve Work" at bounding box center [315, 344] width 82 height 13
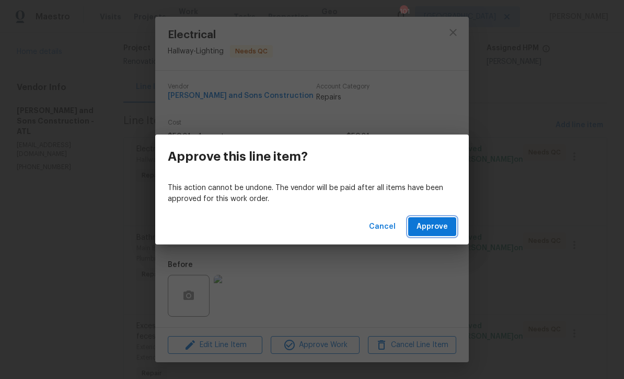
click at [429, 224] on span "Approve" at bounding box center [432, 226] width 31 height 13
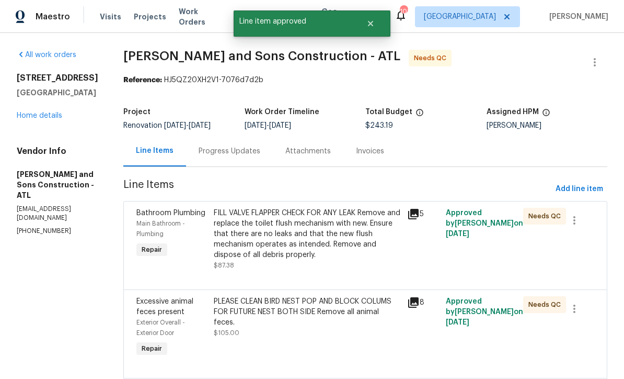
click at [268, 236] on div "FILL VALVE FLAPPER CHECK FOR ANY LEAK Remove and replace the toilet flush mecha…" at bounding box center [307, 234] width 187 height 52
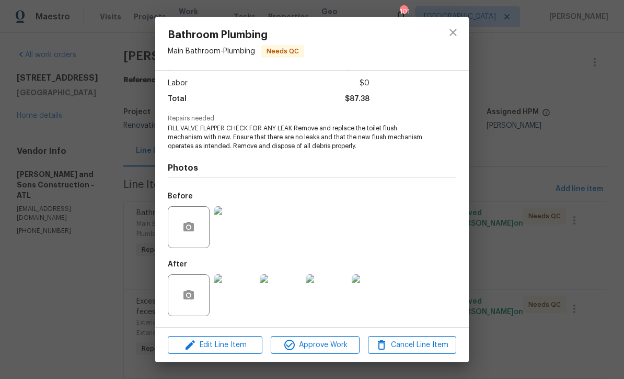
scroll to position [70, 0]
click at [235, 304] on img at bounding box center [235, 295] width 42 height 42
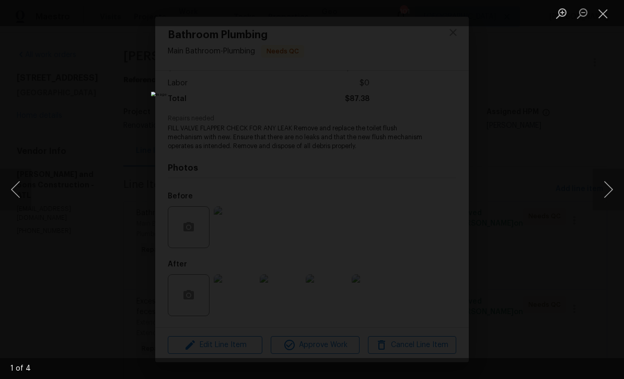
click at [605, 191] on button "Next image" at bounding box center [608, 189] width 31 height 42
click at [609, 189] on button "Next image" at bounding box center [608, 189] width 31 height 42
click at [604, 18] on button "Close lightbox" at bounding box center [603, 13] width 21 height 18
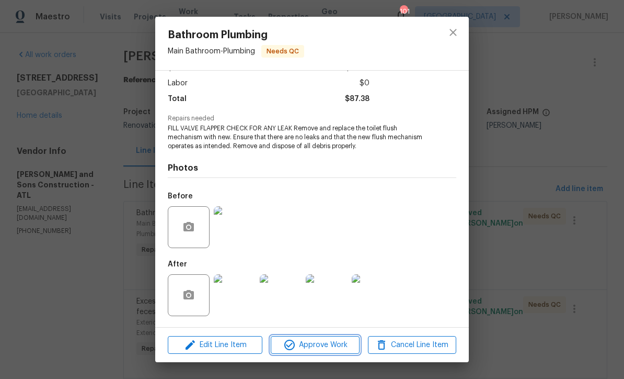
click at [308, 348] on span "Approve Work" at bounding box center [315, 344] width 82 height 13
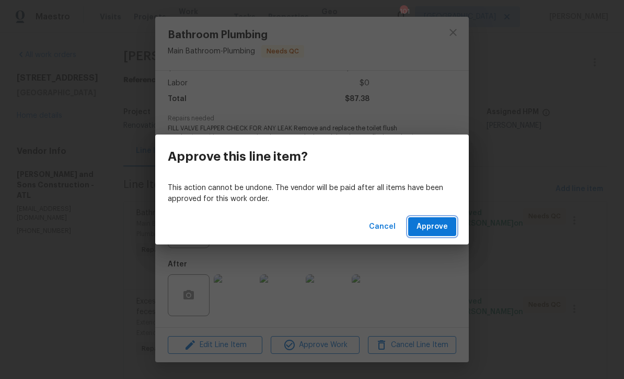
click at [430, 229] on span "Approve" at bounding box center [432, 226] width 31 height 13
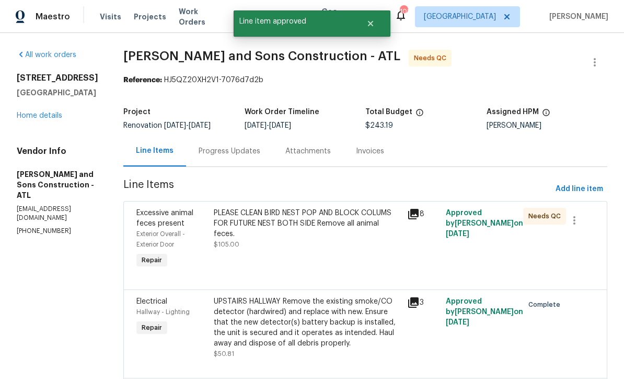
click at [268, 225] on div "PLEASE CLEAN BIRD NEST POP AND BLOCK COLUMS FOR FUTURE NEST BOTH SIDE Remove al…" at bounding box center [307, 223] width 187 height 31
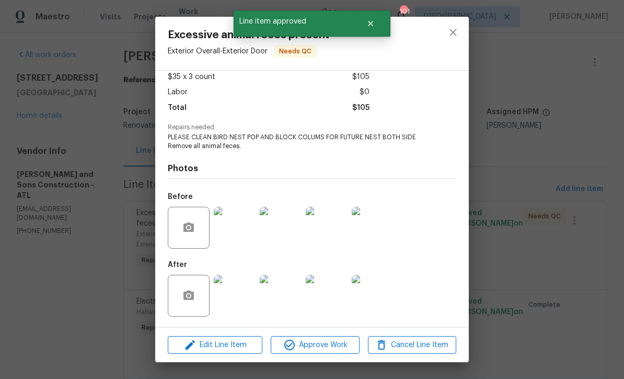
scroll to position [62, 0]
click at [235, 302] on img at bounding box center [235, 296] width 42 height 42
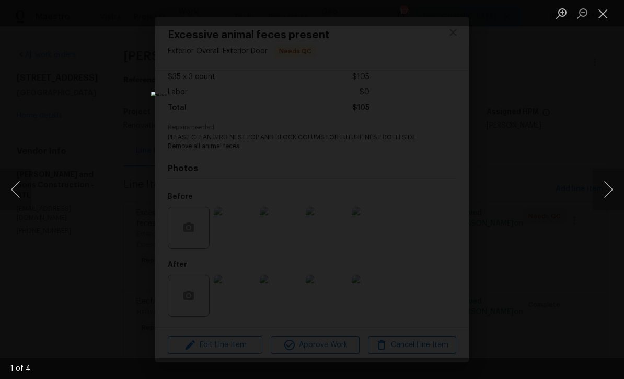
click at [611, 197] on button "Next image" at bounding box center [608, 189] width 31 height 42
click at [611, 189] on button "Next image" at bounding box center [608, 189] width 31 height 42
click at [610, 188] on button "Next image" at bounding box center [608, 189] width 31 height 42
click at [610, 187] on button "Next image" at bounding box center [608, 189] width 31 height 42
click at [609, 187] on button "Next image" at bounding box center [608, 189] width 31 height 42
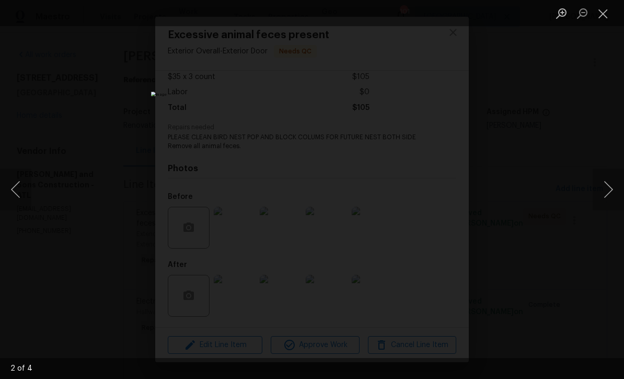
click at [610, 188] on button "Next image" at bounding box center [608, 189] width 31 height 42
click at [605, 18] on button "Close lightbox" at bounding box center [603, 13] width 21 height 18
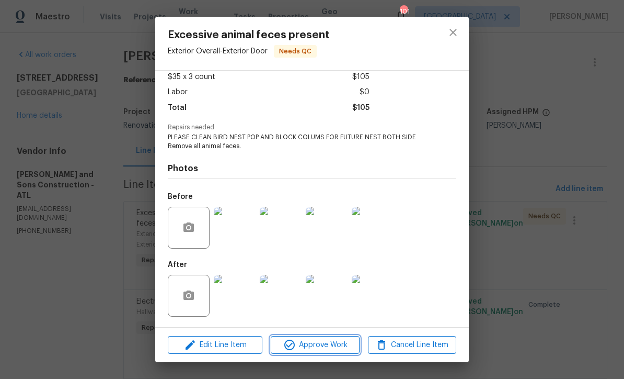
click at [316, 345] on span "Approve Work" at bounding box center [315, 344] width 82 height 13
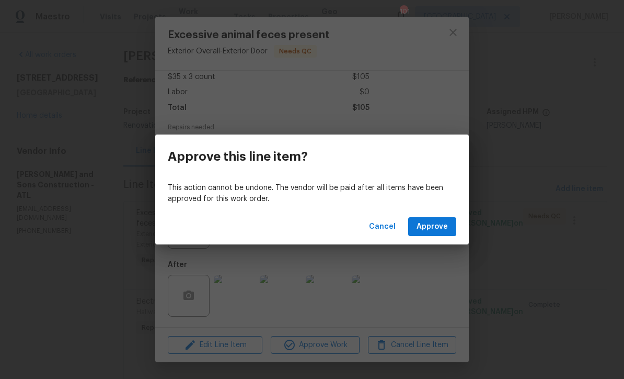
click at [432, 225] on span "Approve" at bounding box center [432, 226] width 31 height 13
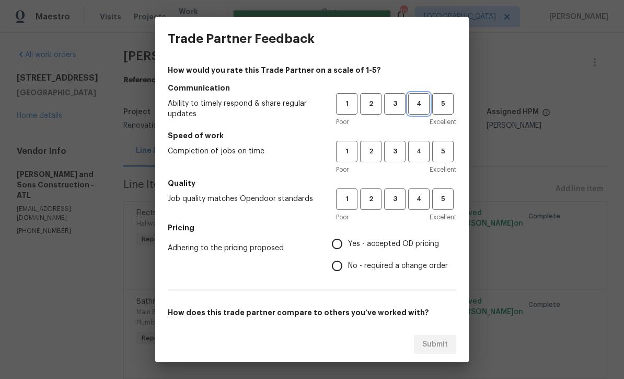
click at [419, 95] on button "4" at bounding box center [418, 103] width 21 height 21
click at [414, 148] on span "4" at bounding box center [419, 151] width 19 height 12
click at [420, 203] on span "4" at bounding box center [419, 199] width 19 height 12
click at [330, 248] on input "Yes - accepted OD pricing" at bounding box center [337, 244] width 22 height 22
radio input "true"
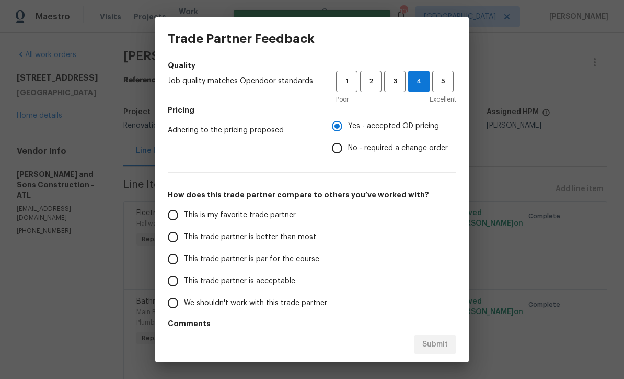
scroll to position [119, 0]
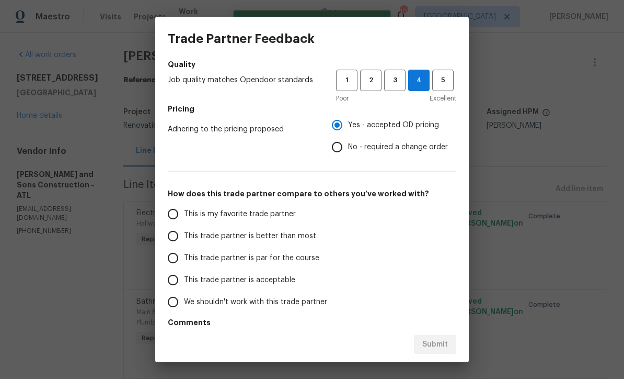
click at [168, 260] on input "This trade partner is par for the course" at bounding box center [173, 258] width 22 height 22
click at [433, 346] on span "Submit" at bounding box center [436, 344] width 26 height 13
radio input "true"
radio input "false"
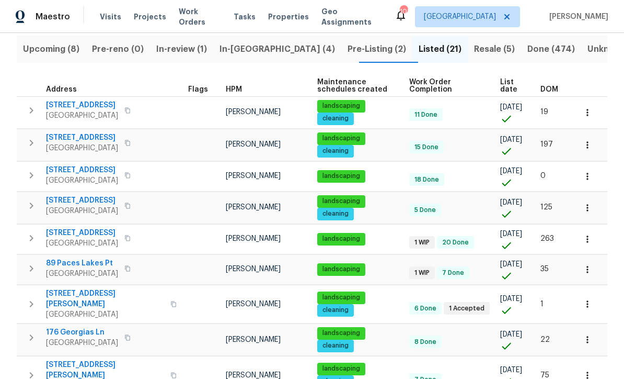
scroll to position [113, 0]
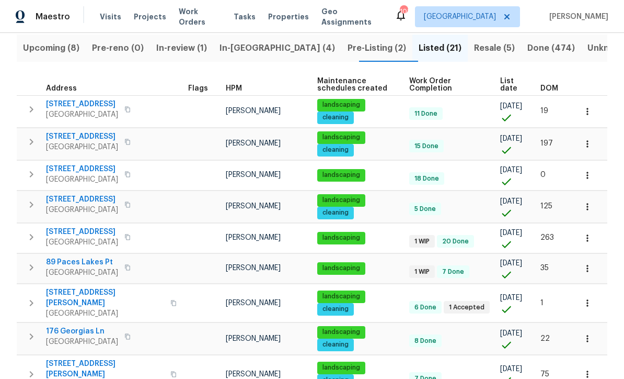
click at [70, 230] on span "[STREET_ADDRESS]" at bounding box center [82, 231] width 72 height 10
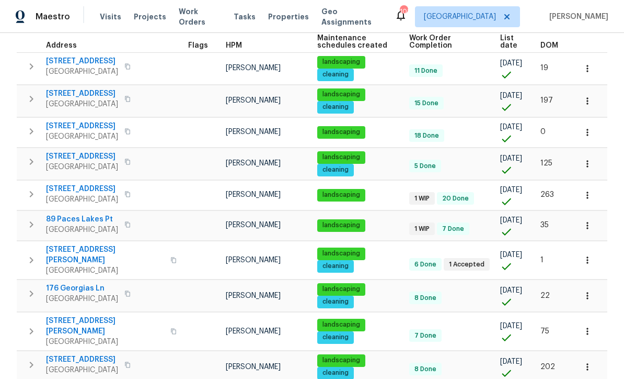
scroll to position [157, 0]
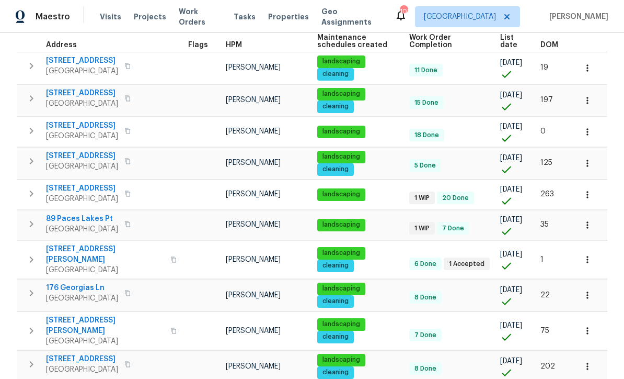
click at [73, 223] on span "89 Paces Lakes Pt" at bounding box center [82, 218] width 72 height 10
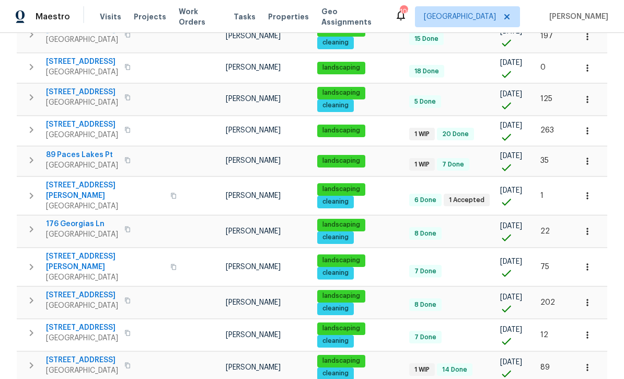
scroll to position [222, 0]
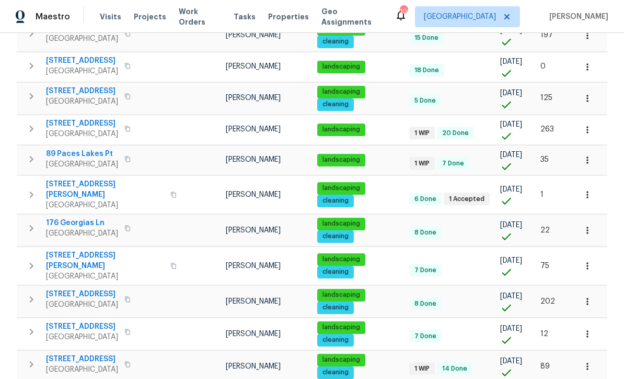
click at [70, 186] on span "[STREET_ADDRESS][PERSON_NAME]" at bounding box center [105, 189] width 118 height 21
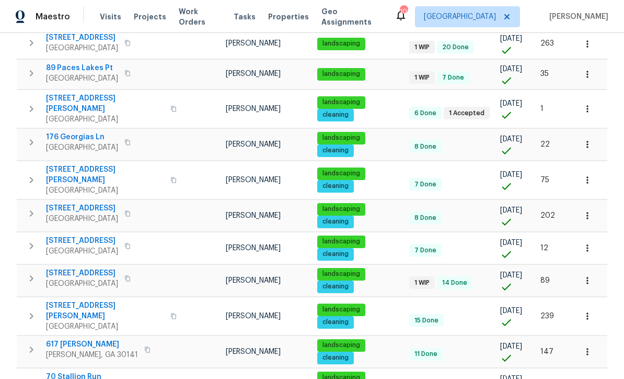
scroll to position [308, 0]
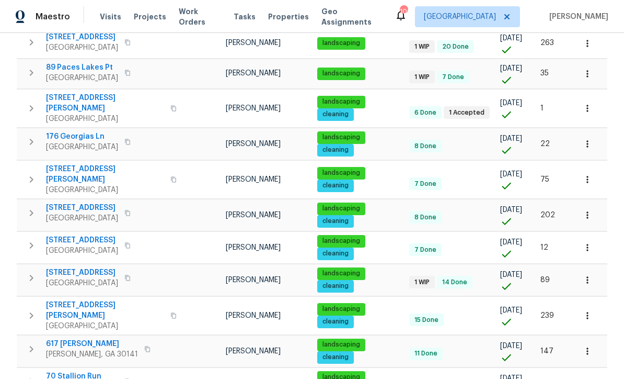
click at [77, 267] on span "[STREET_ADDRESS]" at bounding box center [82, 272] width 72 height 10
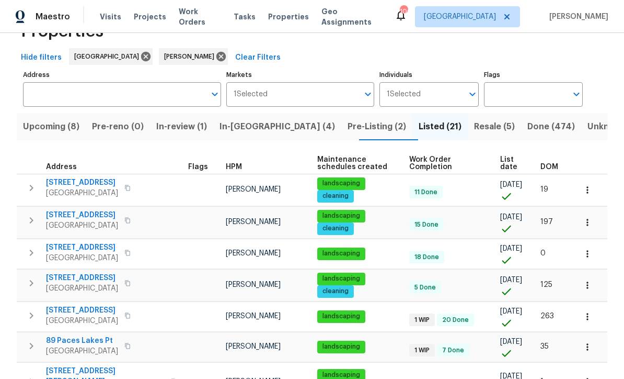
scroll to position [0, 0]
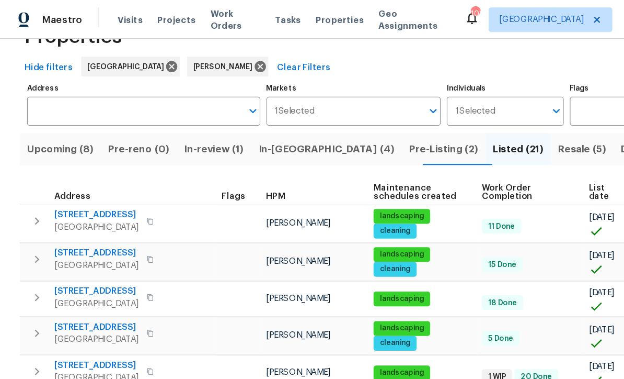
click at [249, 127] on span "In-[GEOGRAPHIC_DATA] (4)" at bounding box center [278, 126] width 116 height 15
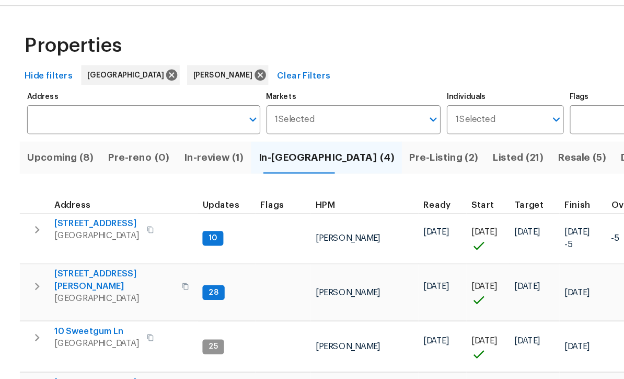
scroll to position [7, 0]
click at [77, 212] on span "[STREET_ADDRESS]" at bounding box center [82, 217] width 72 height 10
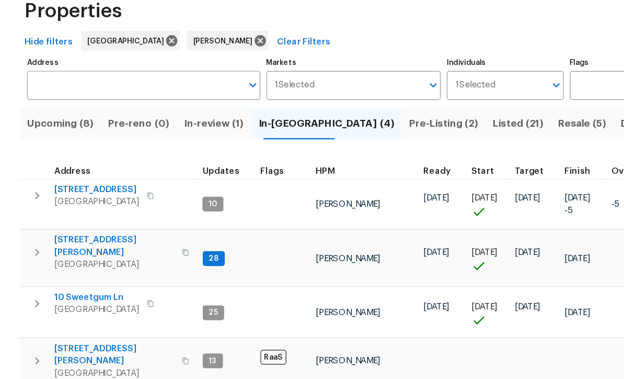
click at [69, 255] on span "[STREET_ADDRESS][PERSON_NAME]" at bounding box center [97, 265] width 102 height 21
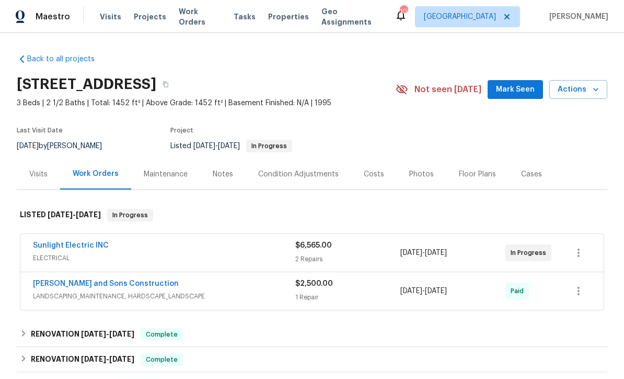
click at [62, 243] on link "Sunlight Electric INC" at bounding box center [71, 245] width 76 height 7
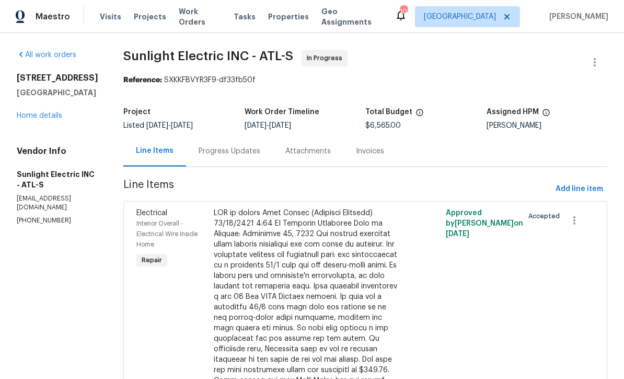
click at [240, 150] on div "Progress Updates" at bounding box center [230, 151] width 62 height 10
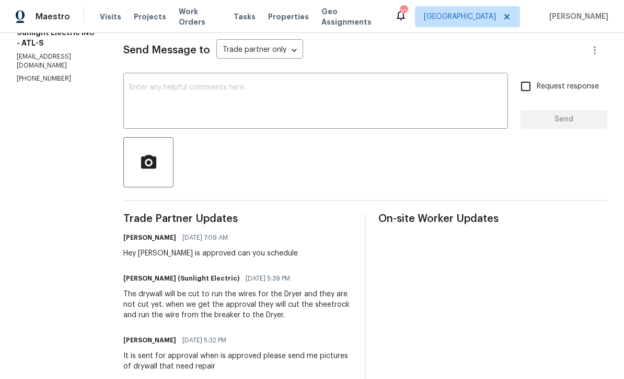
scroll to position [142, 0]
click at [149, 85] on textarea at bounding box center [316, 101] width 372 height 37
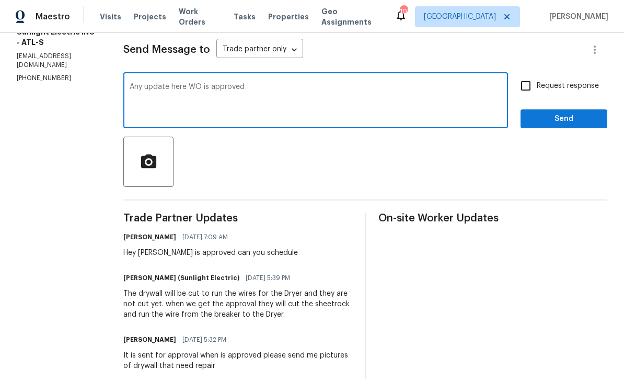
type textarea "Any update here WO is approved"
click at [525, 84] on input "Request response" at bounding box center [526, 86] width 22 height 22
checkbox input "true"
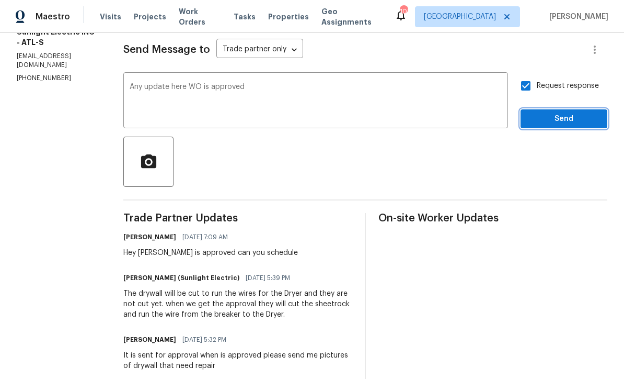
click at [556, 124] on span "Send" at bounding box center [564, 118] width 70 height 13
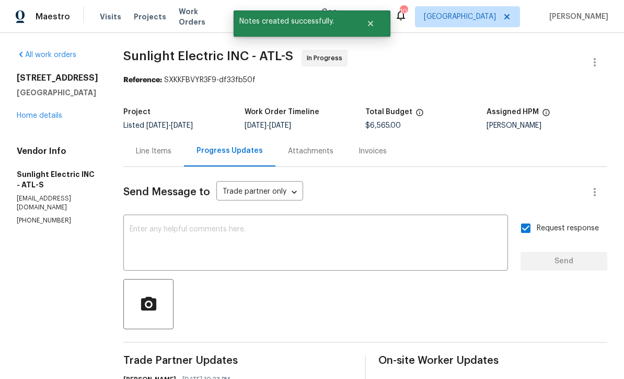
click at [32, 112] on link "Home details" at bounding box center [40, 115] width 46 height 7
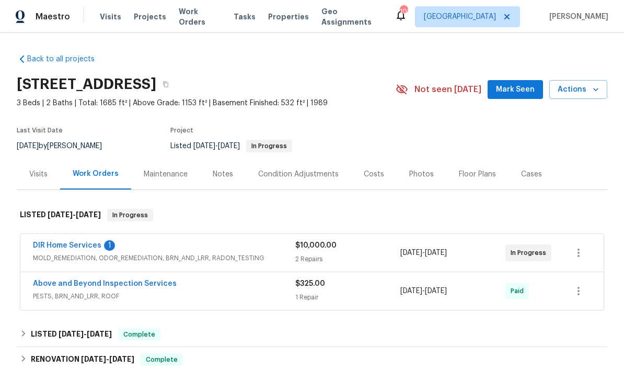
click at [59, 242] on link "DIR Home Services" at bounding box center [67, 245] width 69 height 7
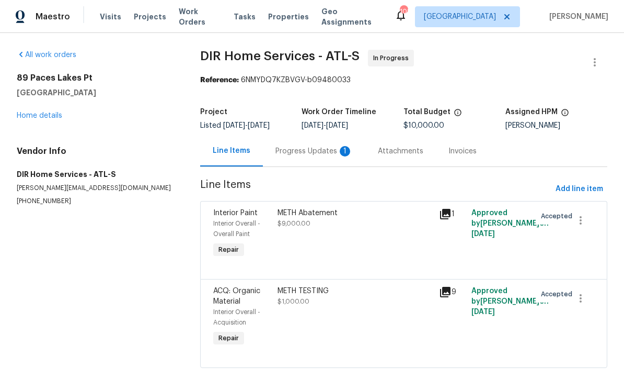
click at [286, 150] on div "Progress Updates 1" at bounding box center [314, 151] width 77 height 10
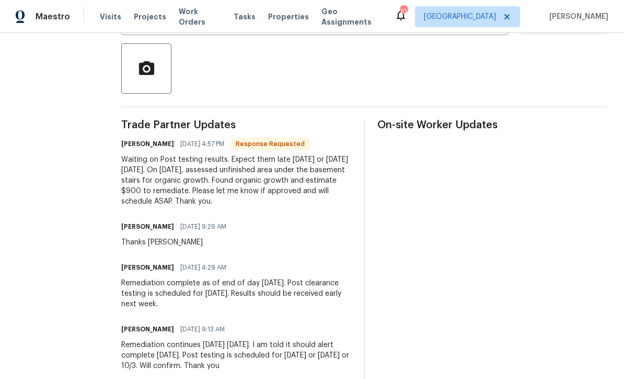
scroll to position [237, 0]
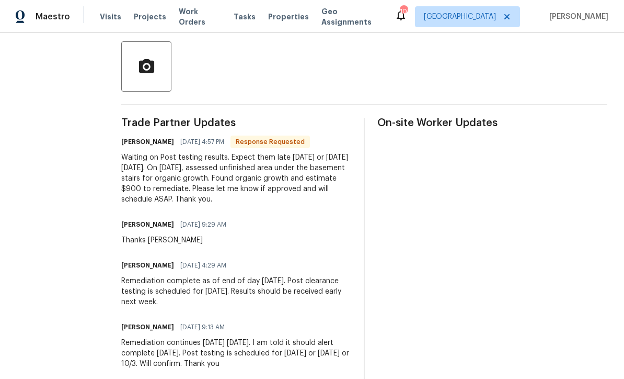
copy div "Kenneth Goodnight 10/06/2025 4:57 PM Response Requested Waiting on Post testing…"
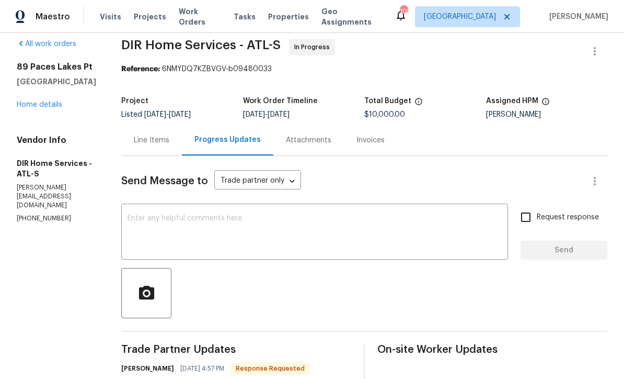
scroll to position [8, 0]
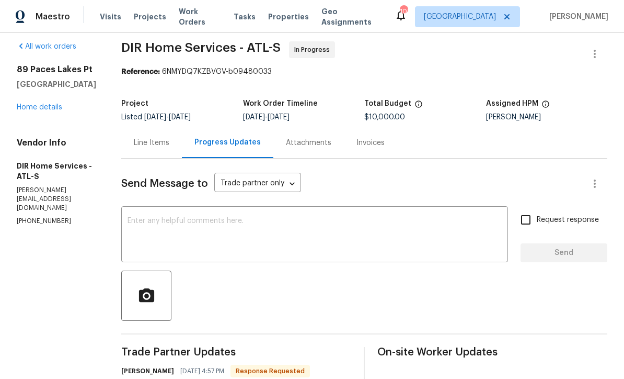
click at [163, 145] on div "Line Items" at bounding box center [152, 143] width 36 height 10
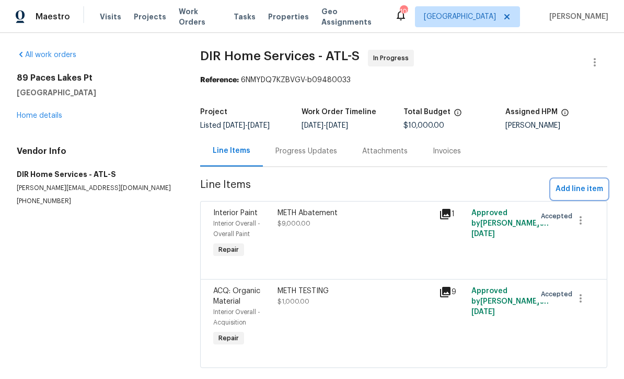
click at [587, 191] on span "Add line item" at bounding box center [580, 189] width 48 height 13
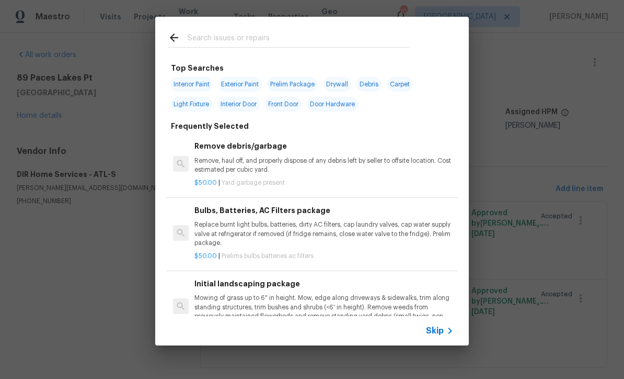
click at [194, 41] on input "text" at bounding box center [299, 39] width 222 height 16
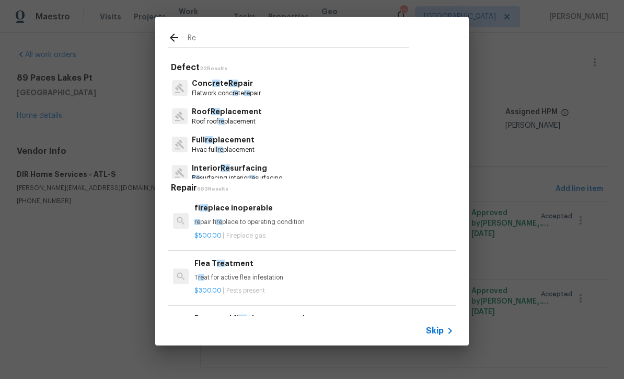
type input "Rem"
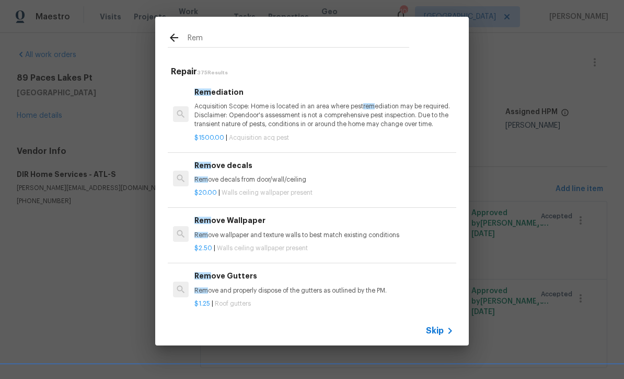
click at [303, 118] on p "Acquisition Scope: Home is located in an area where pest rem ediation may be re…" at bounding box center [324, 115] width 259 height 27
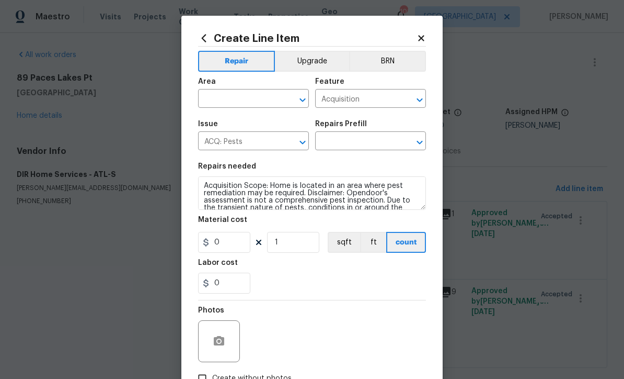
type input "Remediation $1,500.00"
type input "1500"
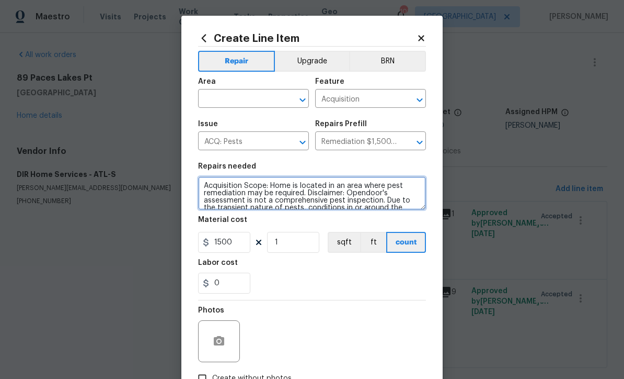
click at [203, 185] on textarea "Acquisition Scope: Home is located in an area where pest remediation may be req…" at bounding box center [312, 192] width 228 height 33
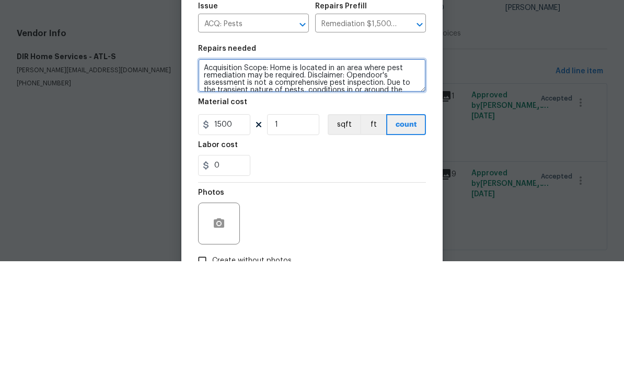
click at [212, 176] on textarea "Acquisition Scope: Home is located in an area where pest remediation may be req…" at bounding box center [312, 192] width 228 height 33
click at [215, 176] on textarea "Acquisition Scope: Home is located in an area where pest remediation may be req…" at bounding box center [312, 192] width 228 height 33
click at [217, 176] on textarea "Acquisition Scope: Home is located in an area where pest remediation may be req…" at bounding box center [312, 192] width 228 height 33
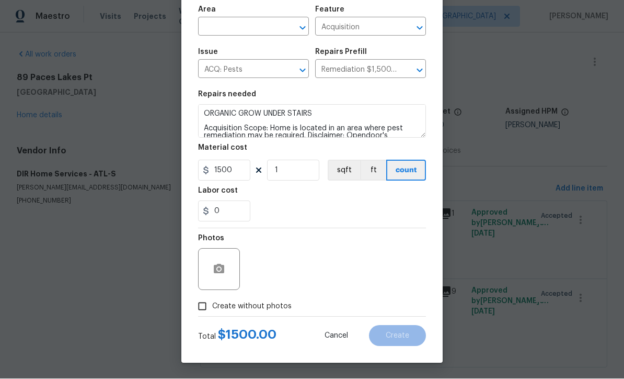
scroll to position [74, 0]
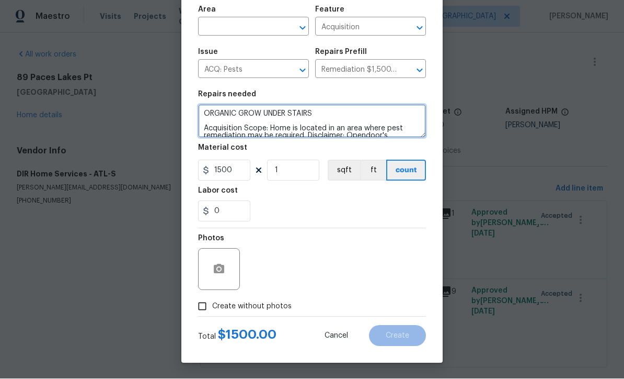
type textarea "ORGANIC GROW UNDER STAIRS Acquisition Scope: Home is located in an area where p…"
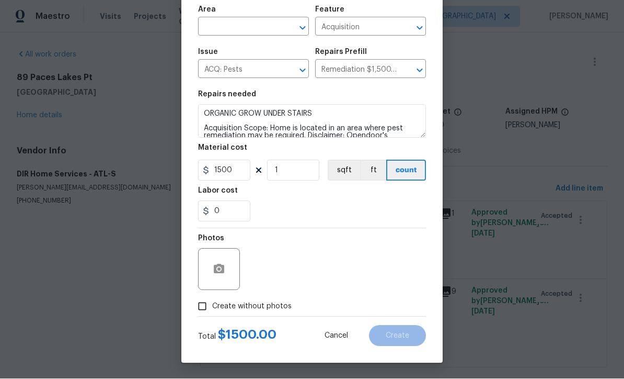
click at [202, 308] on input "Create without photos" at bounding box center [202, 307] width 20 height 20
checkbox input "true"
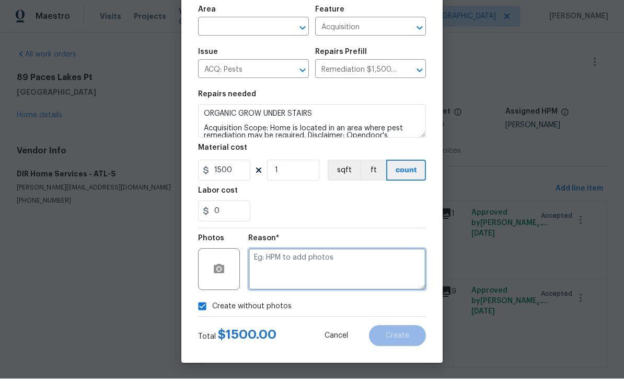
click at [260, 260] on textarea at bounding box center [337, 269] width 178 height 42
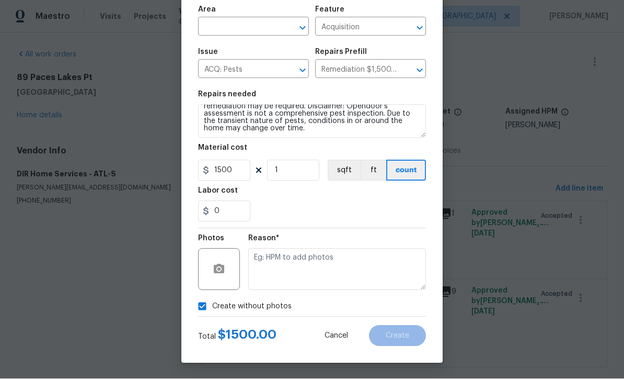
scroll to position [29, 0]
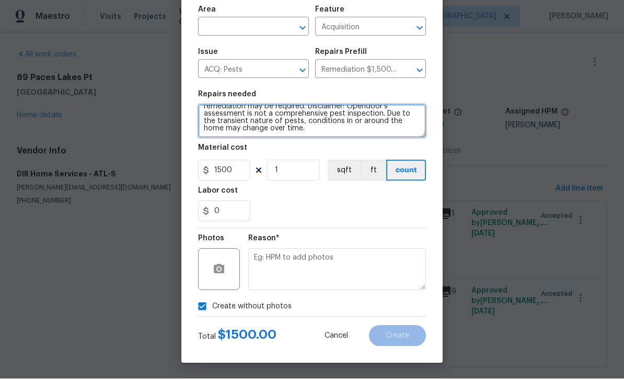
click at [290, 132] on textarea "ORGANIC GROW UNDER STAIRS Acquisition Scope: Home is located in an area where p…" at bounding box center [312, 121] width 228 height 33
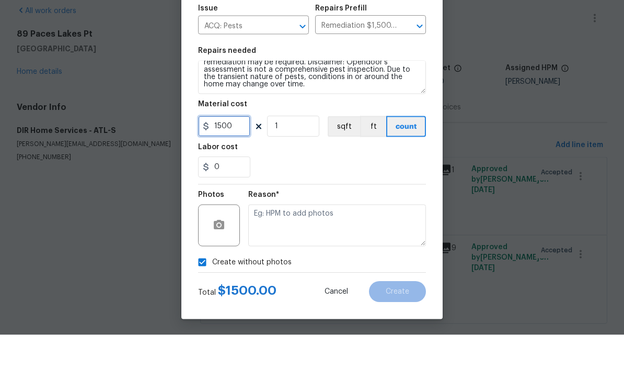
click at [234, 160] on input "1500" at bounding box center [224, 170] width 52 height 21
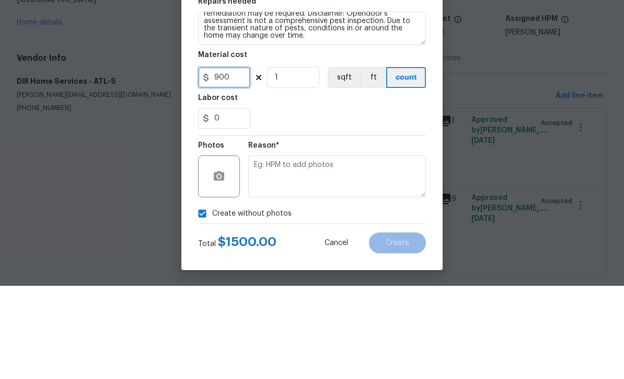
type input "900"
click at [295, 201] on div "0" at bounding box center [312, 211] width 228 height 21
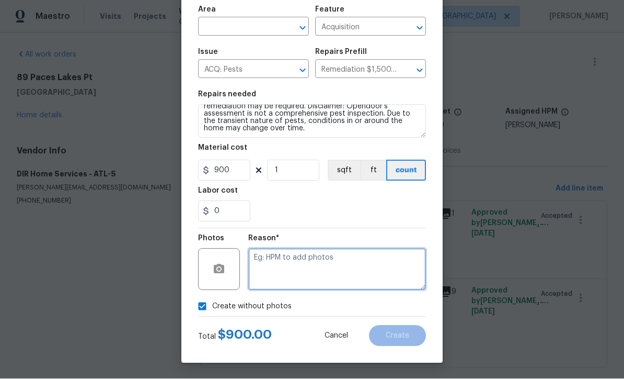
click at [256, 258] on textarea at bounding box center [337, 269] width 178 height 42
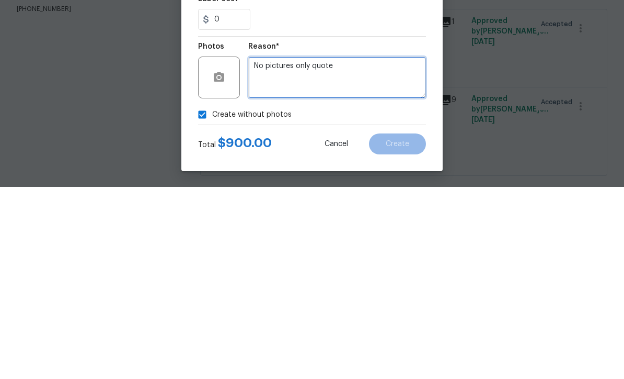
click at [260, 248] on textarea "No pictures only quote" at bounding box center [337, 269] width 178 height 42
paste textarea "Kenneth Goodnight 10/06/2025 4:57 PM Response Requested Waiting on Post testing…"
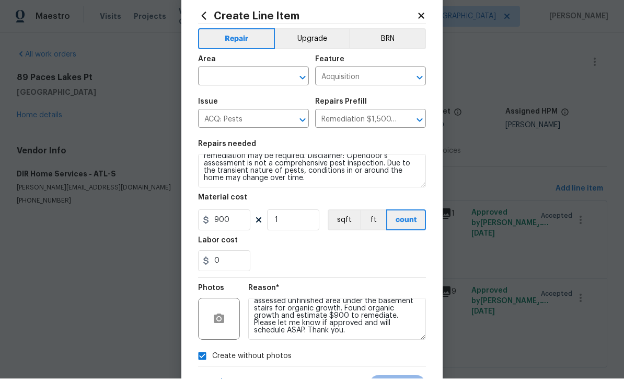
scroll to position [22, 0]
type textarea "No pictures only quote Kenneth Goodnight 10/06/2025 4:57 PM Response Requested …"
click at [222, 75] on input "text" at bounding box center [239, 77] width 82 height 16
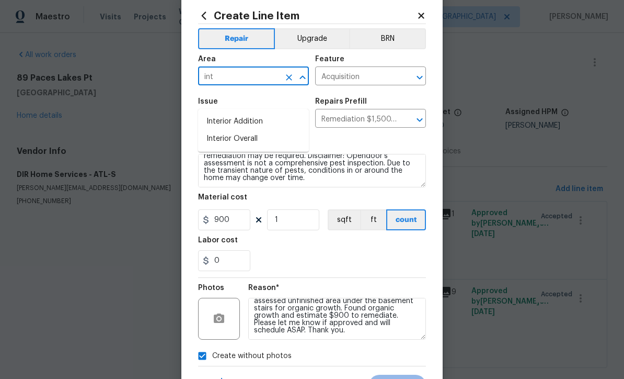
click at [226, 130] on li "Interior Overall" at bounding box center [253, 138] width 111 height 17
type input "Interior Overall"
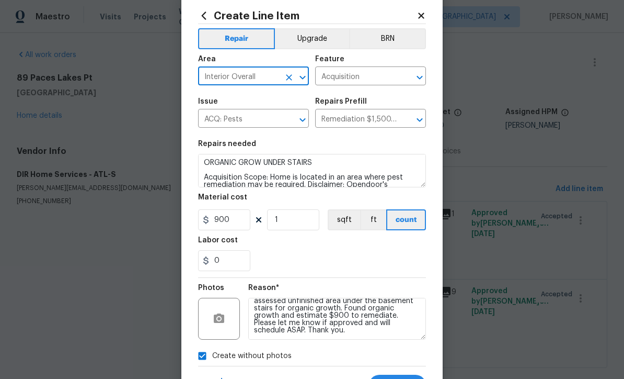
scroll to position [1, 0]
click at [289, 125] on icon "Clear" at bounding box center [289, 120] width 10 height 10
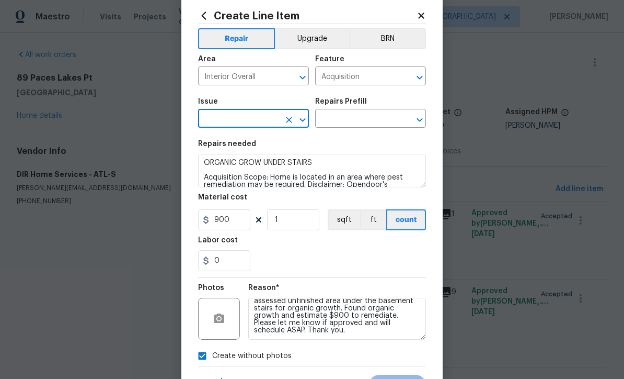
click at [405, 81] on icon "Clear" at bounding box center [406, 77] width 10 height 10
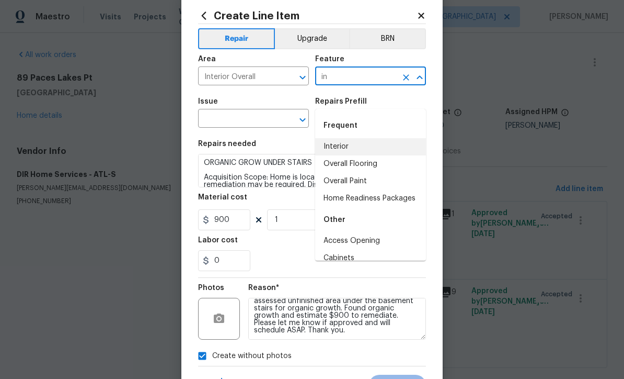
click at [331, 138] on li "Interior" at bounding box center [370, 146] width 111 height 17
type input "Interior"
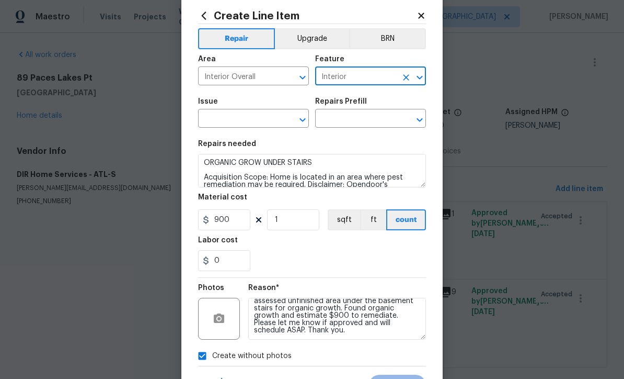
click at [235, 120] on input "text" at bounding box center [239, 119] width 82 height 16
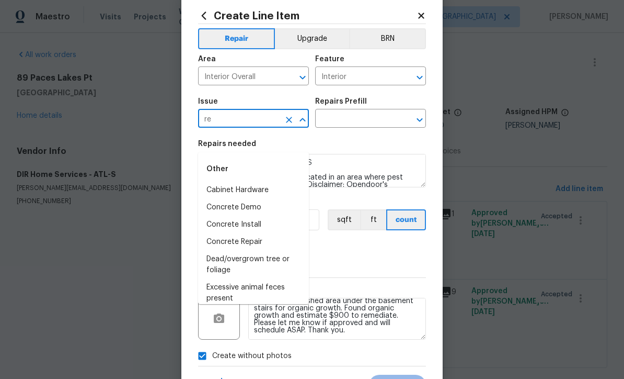
type input "r"
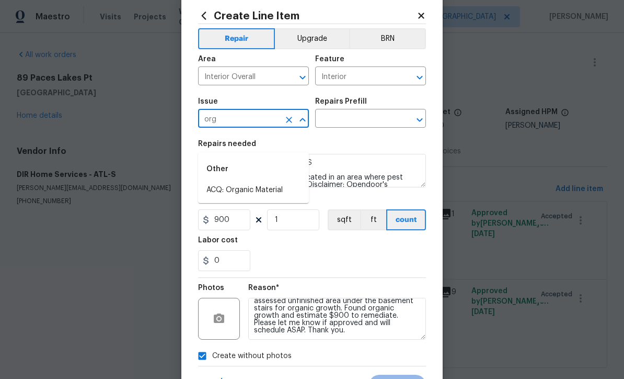
click at [246, 181] on li "ACQ: Organic Material" at bounding box center [253, 189] width 111 height 17
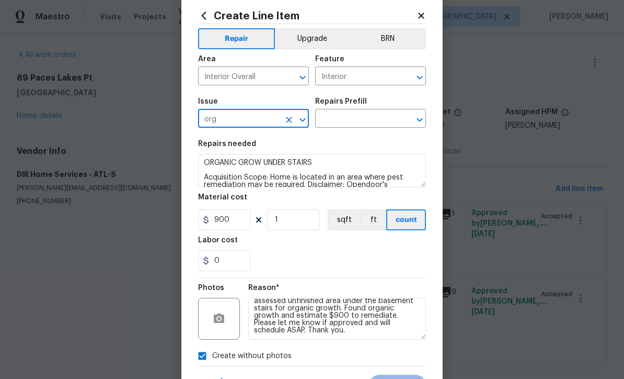
type input "ACQ: Organic Material"
click at [343, 121] on input "text" at bounding box center [356, 119] width 82 height 16
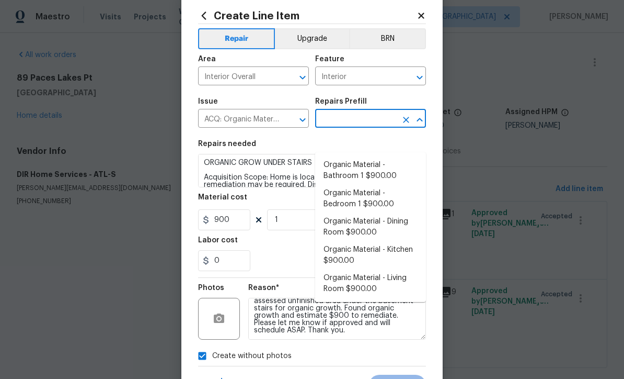
click at [352, 269] on li "Organic Material - Living Room $900.00" at bounding box center [370, 283] width 111 height 28
type input "Organic Material - Living Room $900.00"
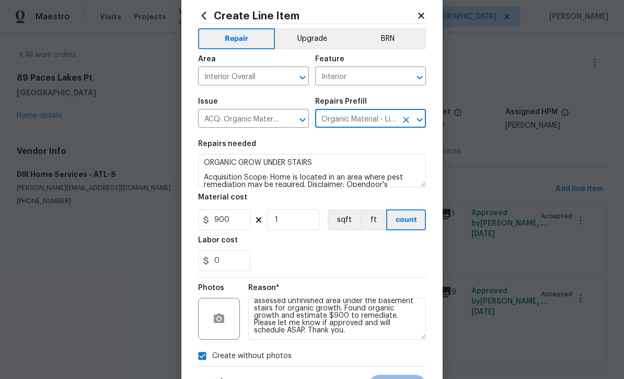
type input "Acquisition"
type textarea "Acquisition Scope: Conditions Conducive to Organic Material - Living Room Discl…"
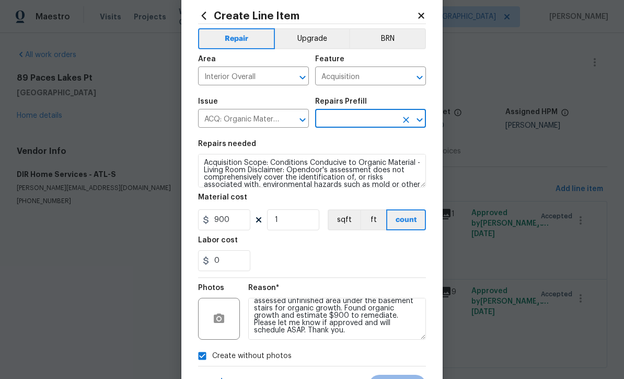
type input "Organic Material - Living Room $900.00"
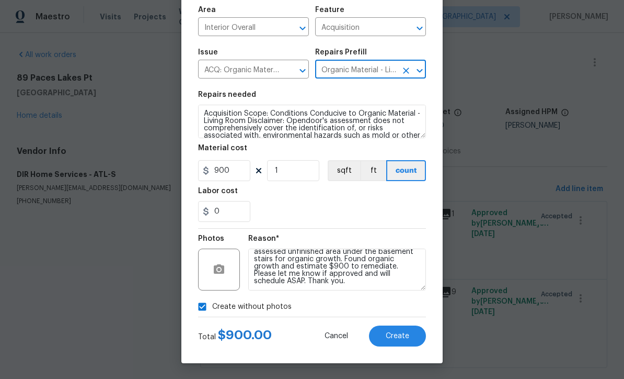
scroll to position [74, 0]
click at [399, 337] on span "Create" at bounding box center [398, 336] width 24 height 8
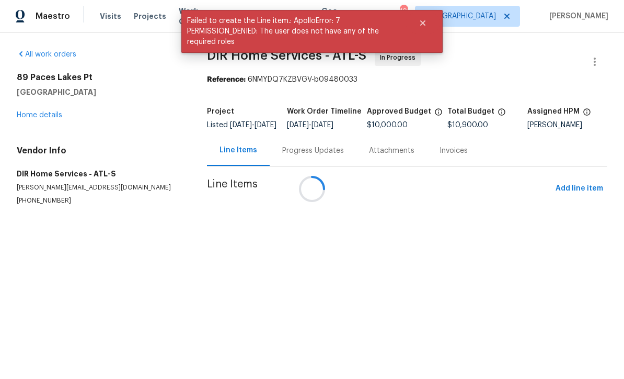
scroll to position [1, 0]
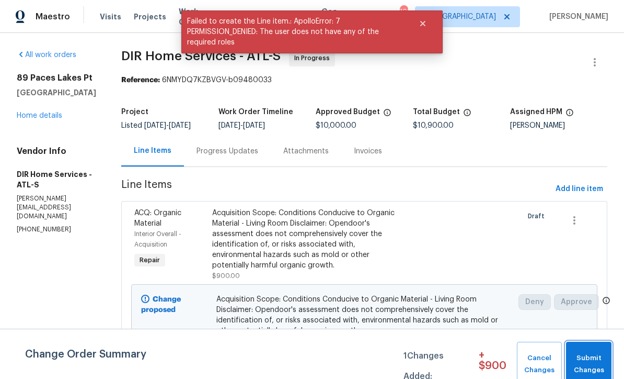
click at [594, 352] on button "Submit Changes" at bounding box center [589, 364] width 46 height 45
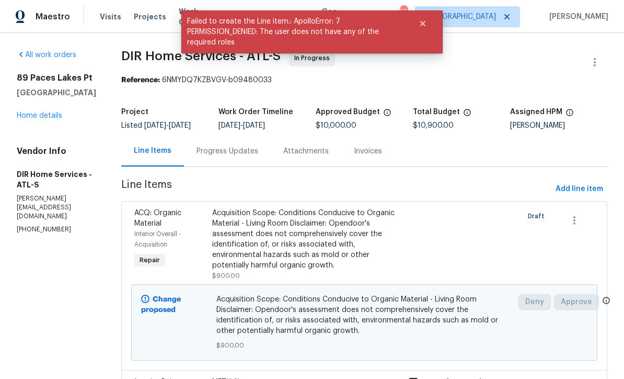
click at [221, 153] on div "Progress Updates" at bounding box center [228, 151] width 62 height 10
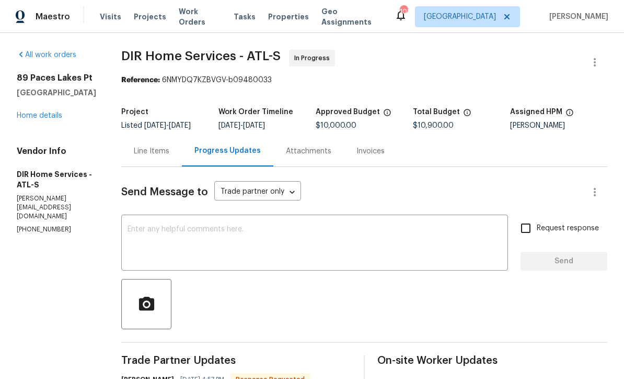
click at [143, 234] on textarea at bounding box center [315, 243] width 374 height 37
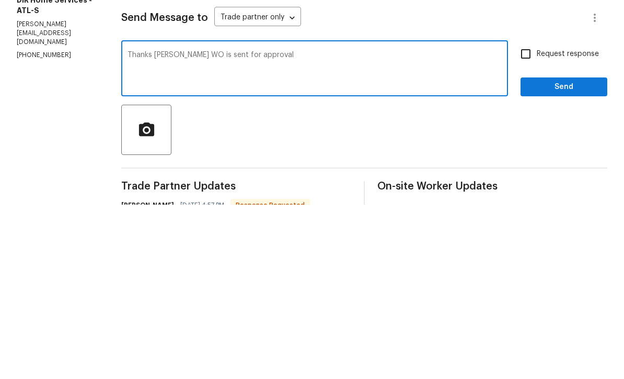
type textarea "Thanks Ken WO is sent for approval"
click at [524, 217] on input "Request response" at bounding box center [526, 228] width 22 height 22
checkbox input "true"
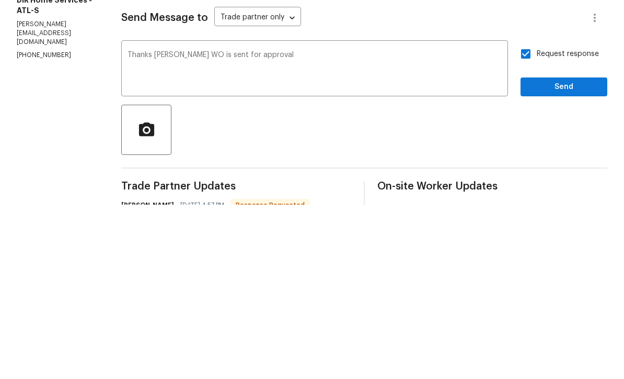
scroll to position [35, 0]
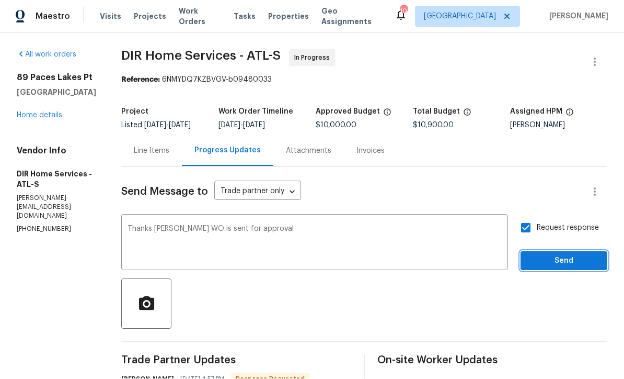
click at [548, 255] on span "Send" at bounding box center [564, 261] width 70 height 13
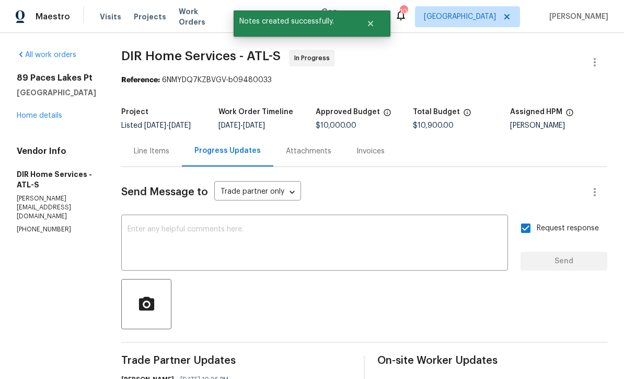
click at [31, 112] on link "Home details" at bounding box center [40, 115] width 46 height 7
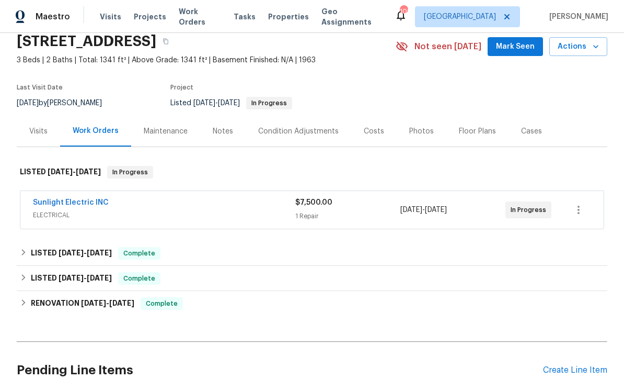
scroll to position [60, 0]
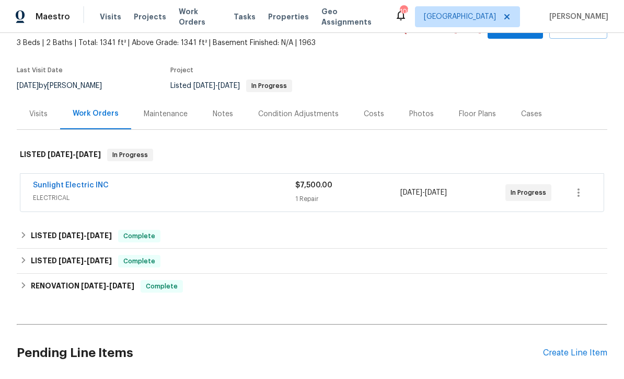
click at [47, 182] on link "Sunlight Electric INC" at bounding box center [71, 184] width 76 height 7
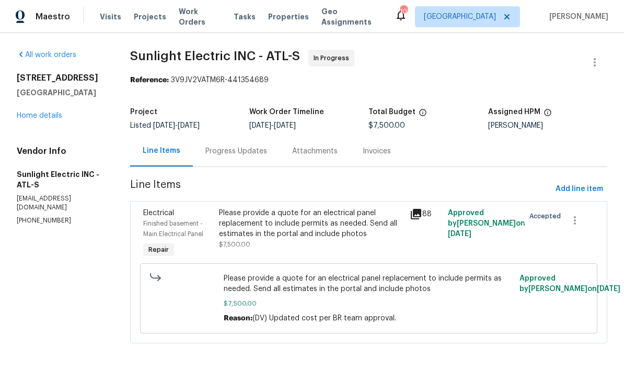
click at [229, 152] on div "Progress Updates" at bounding box center [237, 151] width 62 height 10
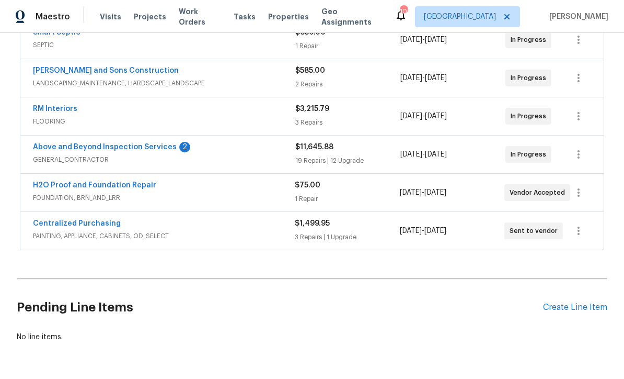
scroll to position [212, 0]
click at [84, 149] on link "Above and Beyond Inspection Services" at bounding box center [105, 147] width 144 height 7
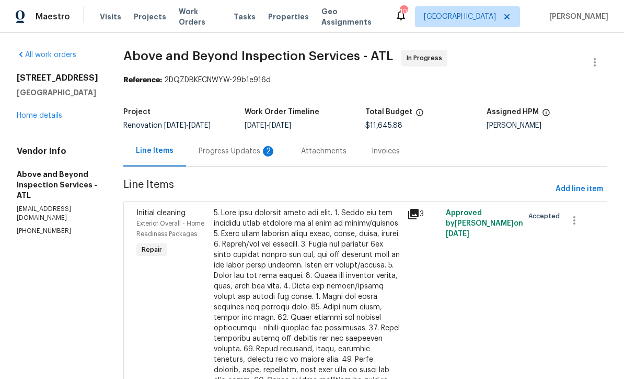
click at [255, 156] on div "Progress Updates 2" at bounding box center [237, 151] width 77 height 10
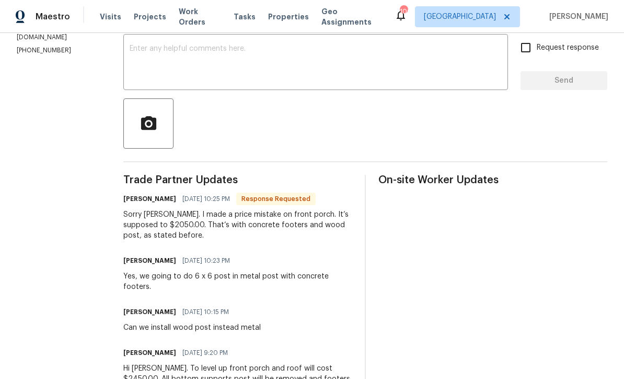
scroll to position [178, 0]
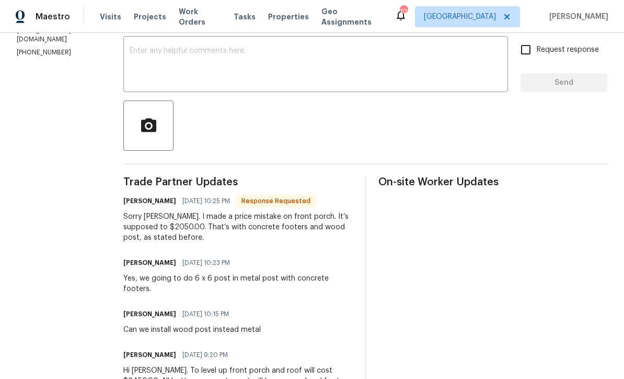
click at [170, 59] on textarea at bounding box center [316, 65] width 372 height 37
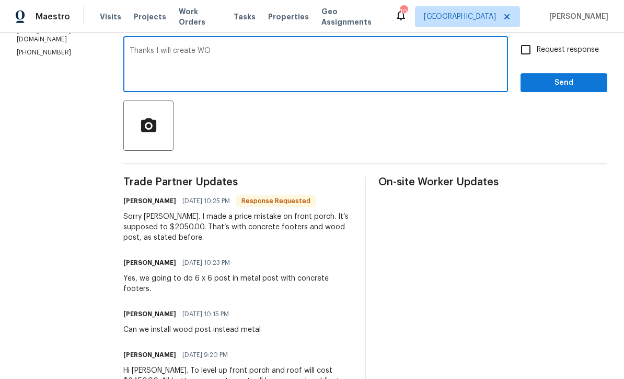
type textarea "Thanks I will create WO"
click at [522, 58] on input "Request response" at bounding box center [526, 50] width 22 height 22
checkbox input "true"
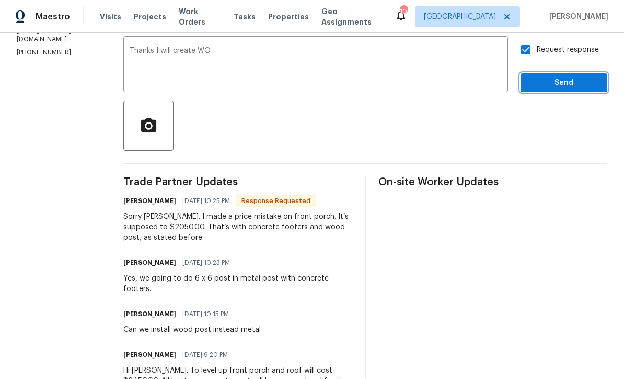
click at [553, 89] on span "Send" at bounding box center [564, 82] width 70 height 13
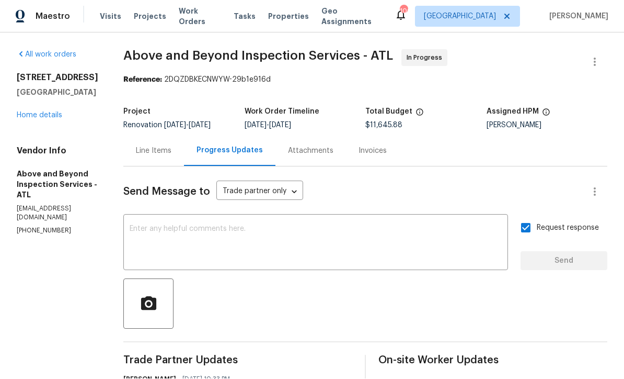
scroll to position [0, 0]
click at [38, 112] on link "Home details" at bounding box center [40, 115] width 46 height 7
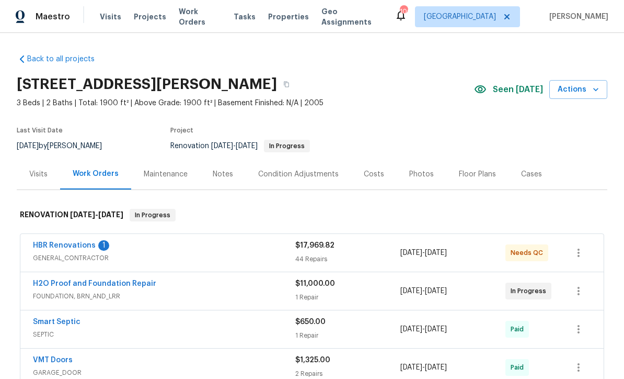
click at [62, 247] on link "HBR Renovations" at bounding box center [64, 245] width 63 height 7
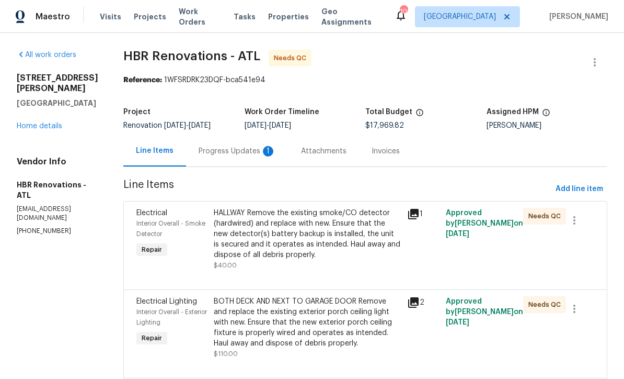
click at [219, 148] on div "Progress Updates 1" at bounding box center [237, 151] width 77 height 10
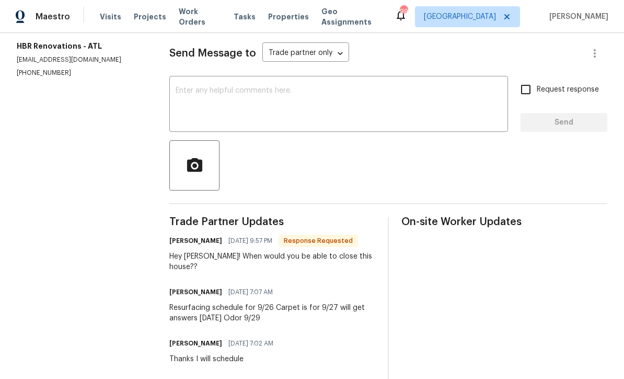
scroll to position [135, 0]
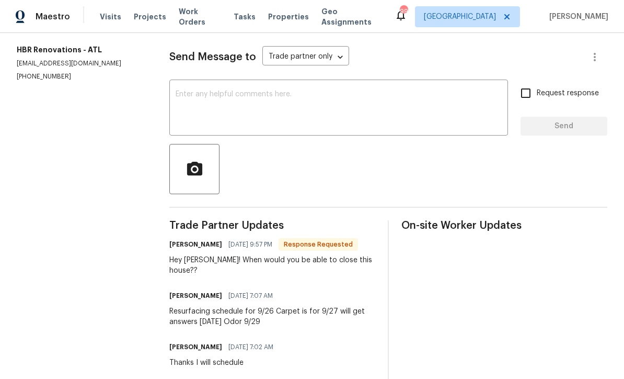
click at [183, 98] on textarea at bounding box center [339, 108] width 326 height 37
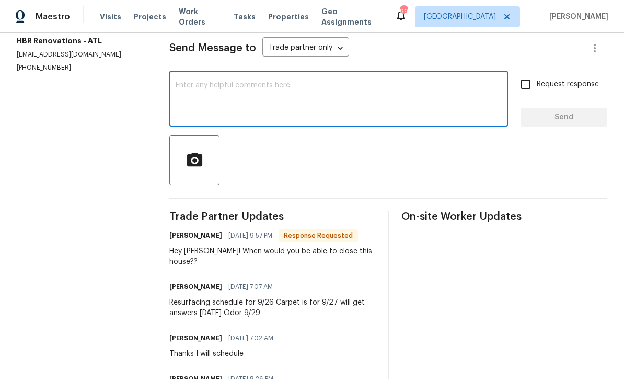
scroll to position [151, 0]
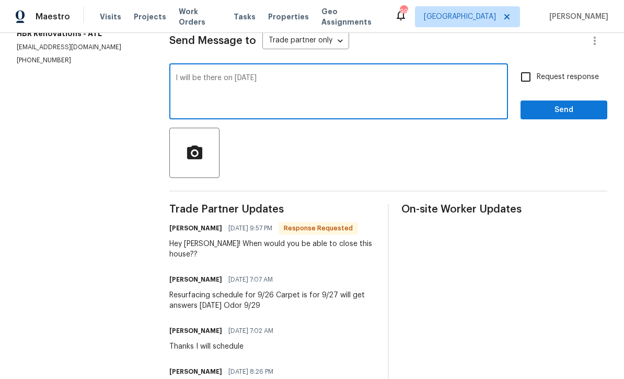
type textarea "I will be there on [DATE]"
click at [523, 85] on input "Request response" at bounding box center [526, 77] width 22 height 22
checkbox input "true"
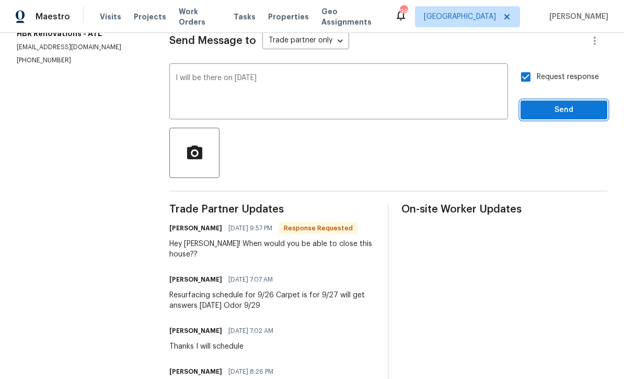
click at [557, 117] on span "Send" at bounding box center [564, 110] width 70 height 13
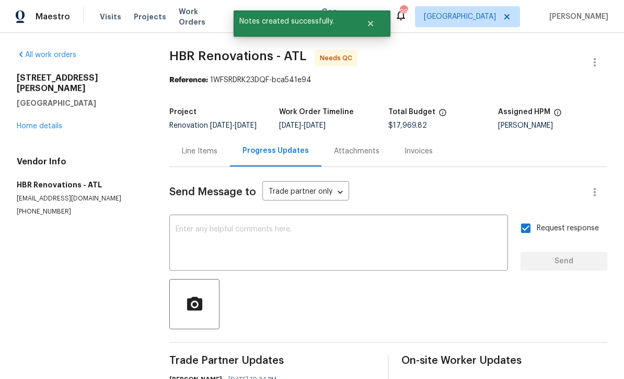
click at [36, 122] on link "Home details" at bounding box center [40, 125] width 46 height 7
